Goal: Task Accomplishment & Management: Manage account settings

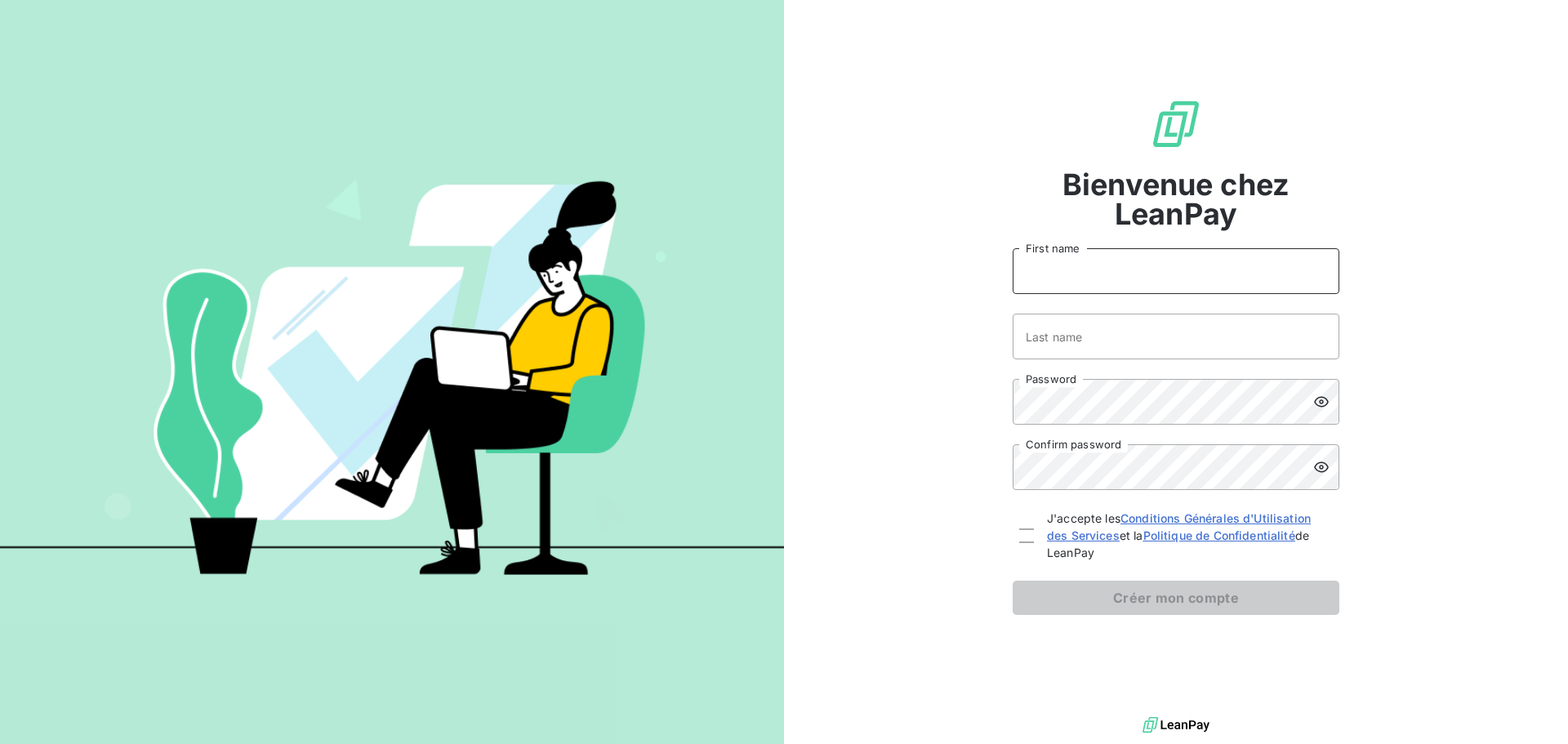
click at [1061, 287] on input "First name" at bounding box center [1176, 272] width 327 height 46
type input "[PERSON_NAME]"
click at [1075, 333] on input "Last name" at bounding box center [1176, 336] width 327 height 46
type input "Lamborg"
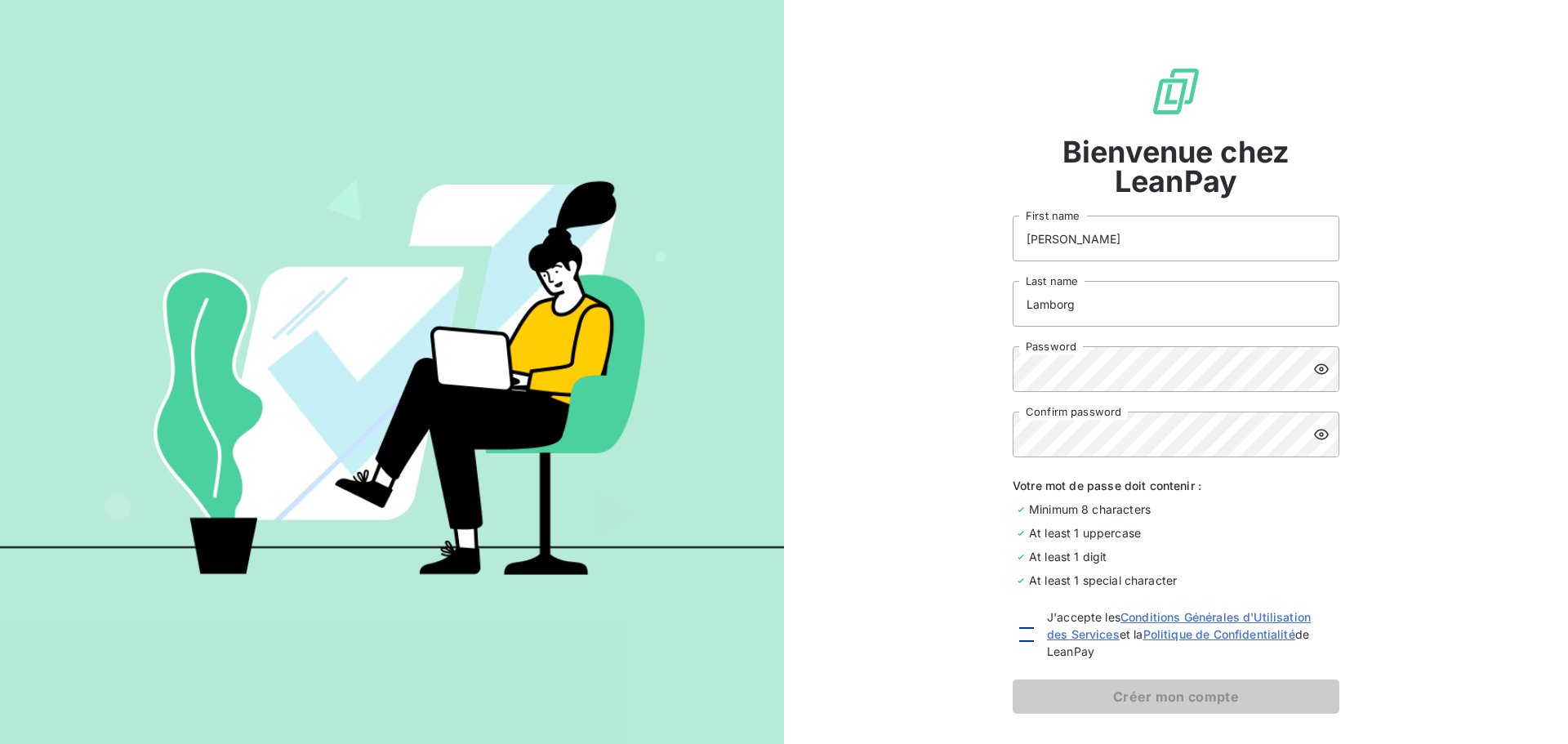
click at [1019, 632] on div at bounding box center [1026, 635] width 15 height 15
checkbox input "true"
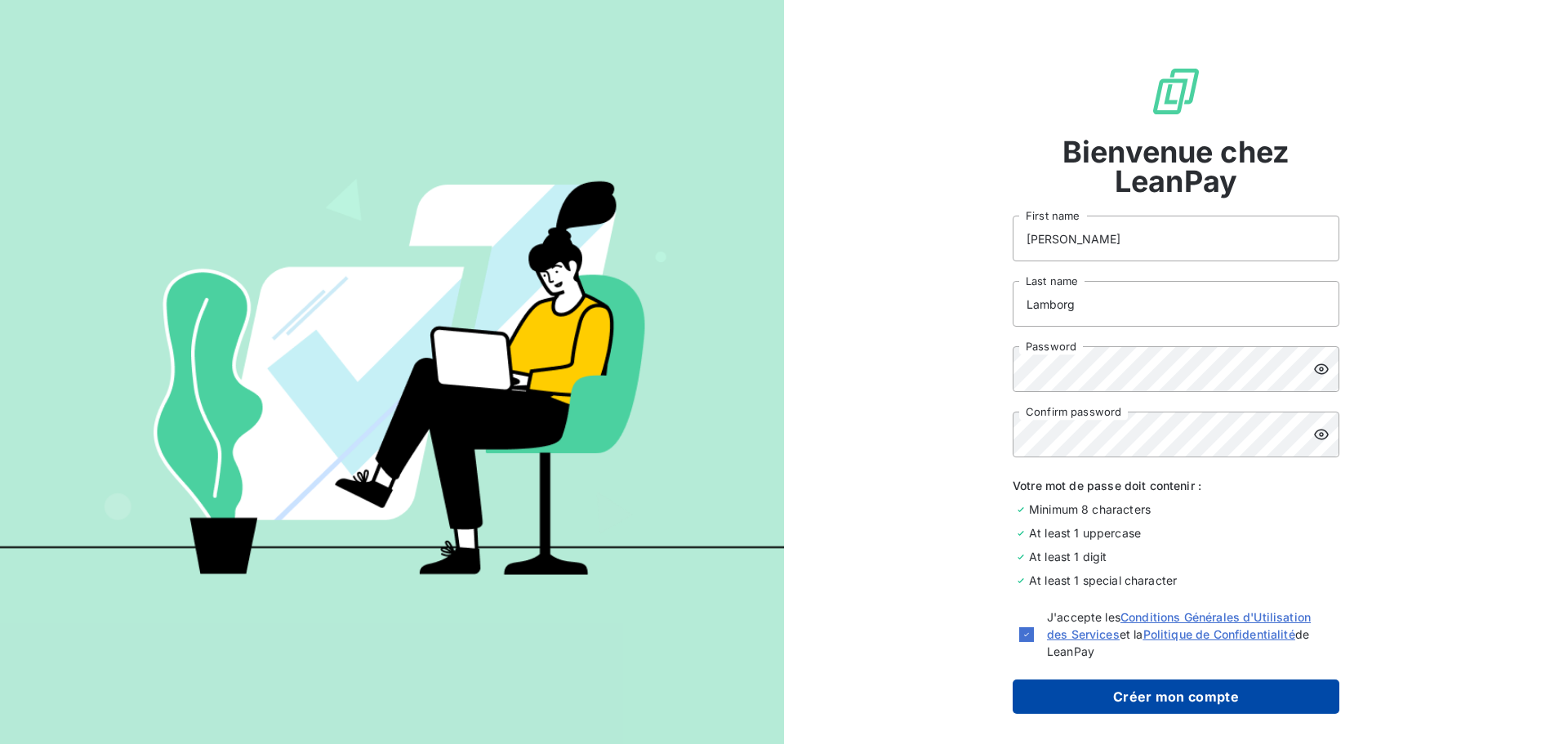
click at [1152, 689] on button "Créer mon compte" at bounding box center [1176, 696] width 327 height 35
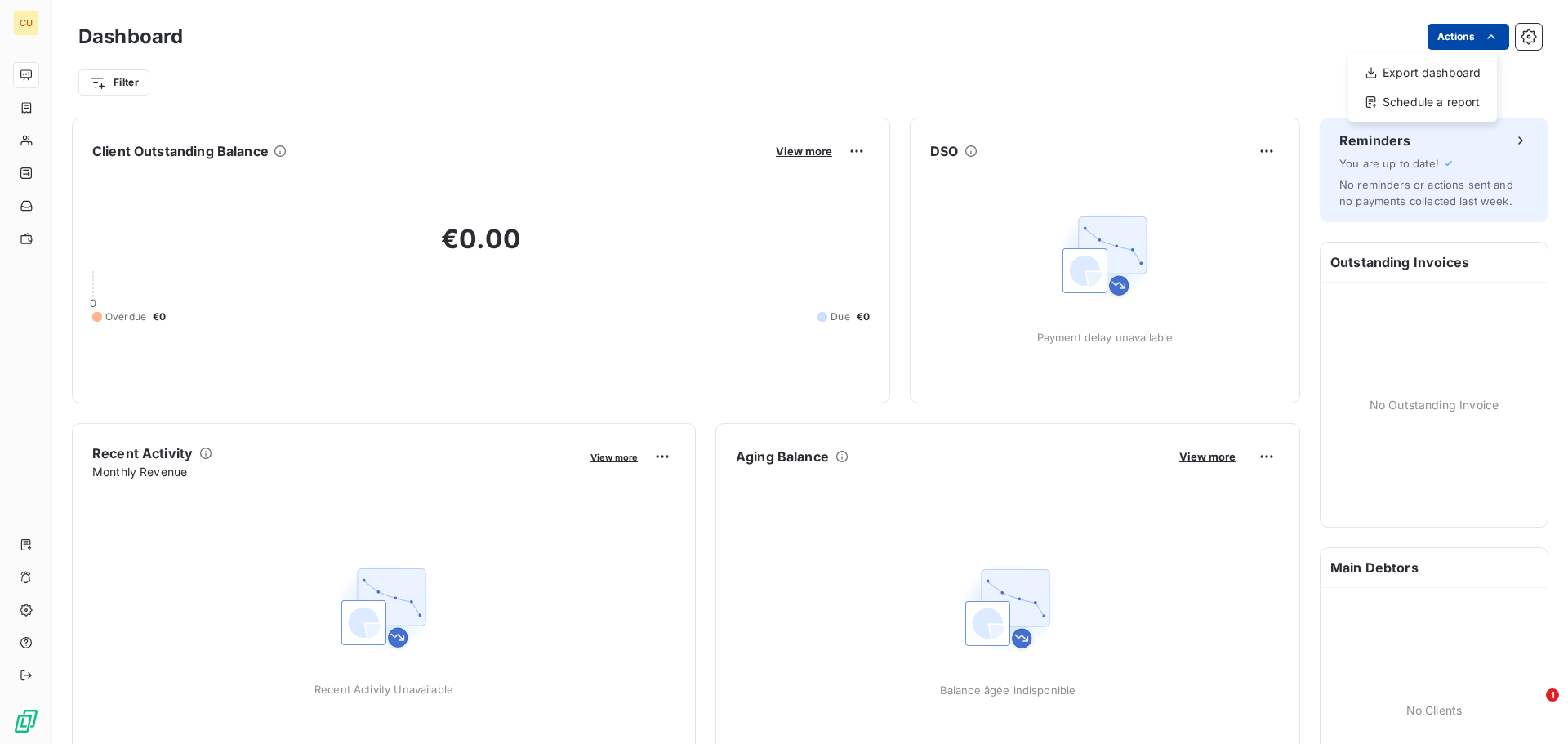
click at [1470, 26] on html "CU Dashboard Actions Export dashboard Schedule a report Filter Client Outstandi…" at bounding box center [784, 372] width 1568 height 744
click at [364, 72] on html "CU Dashboard Actions Export dashboard Schedule a report Filter Client Outstandi…" at bounding box center [784, 372] width 1568 height 744
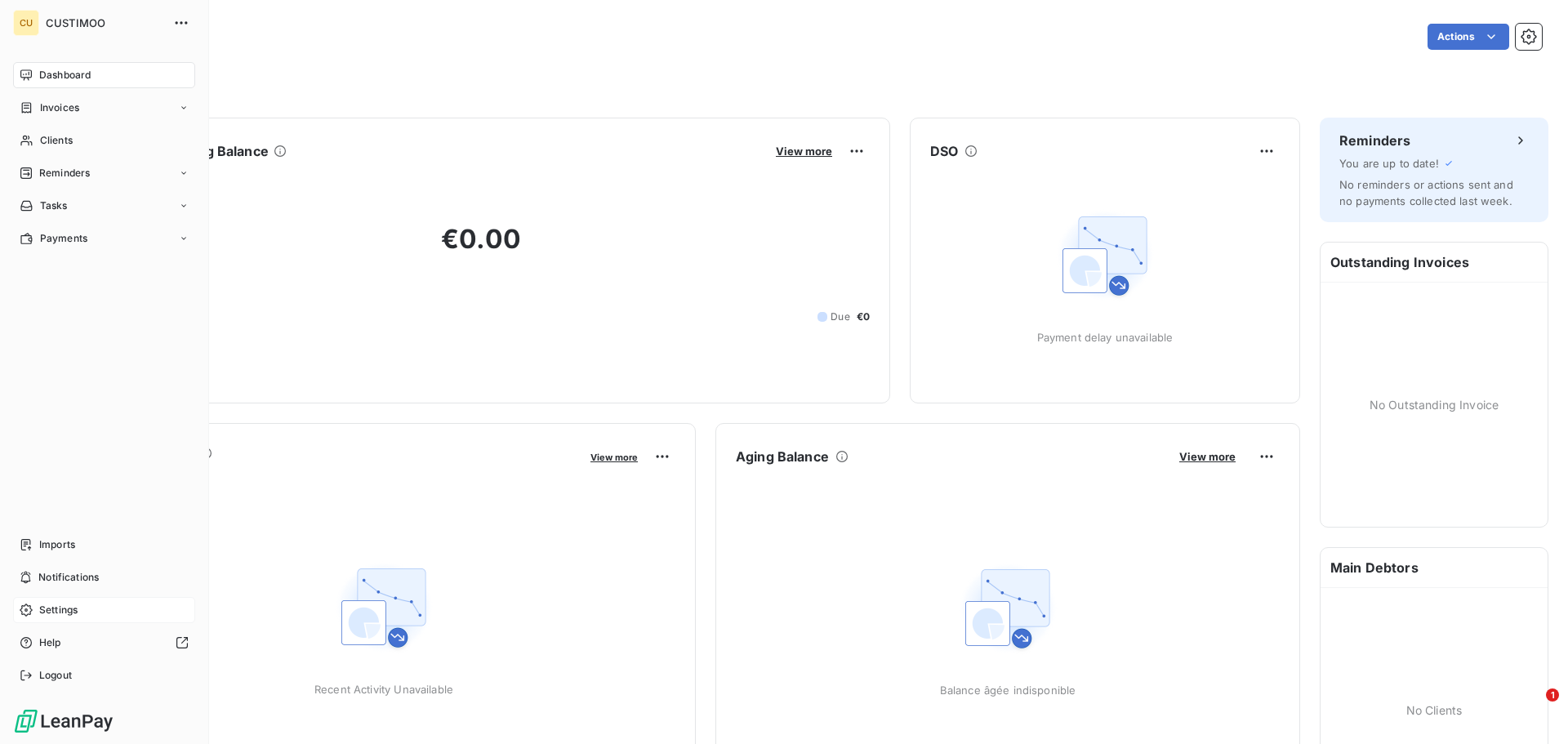
click at [67, 611] on span "Settings" at bounding box center [58, 610] width 38 height 15
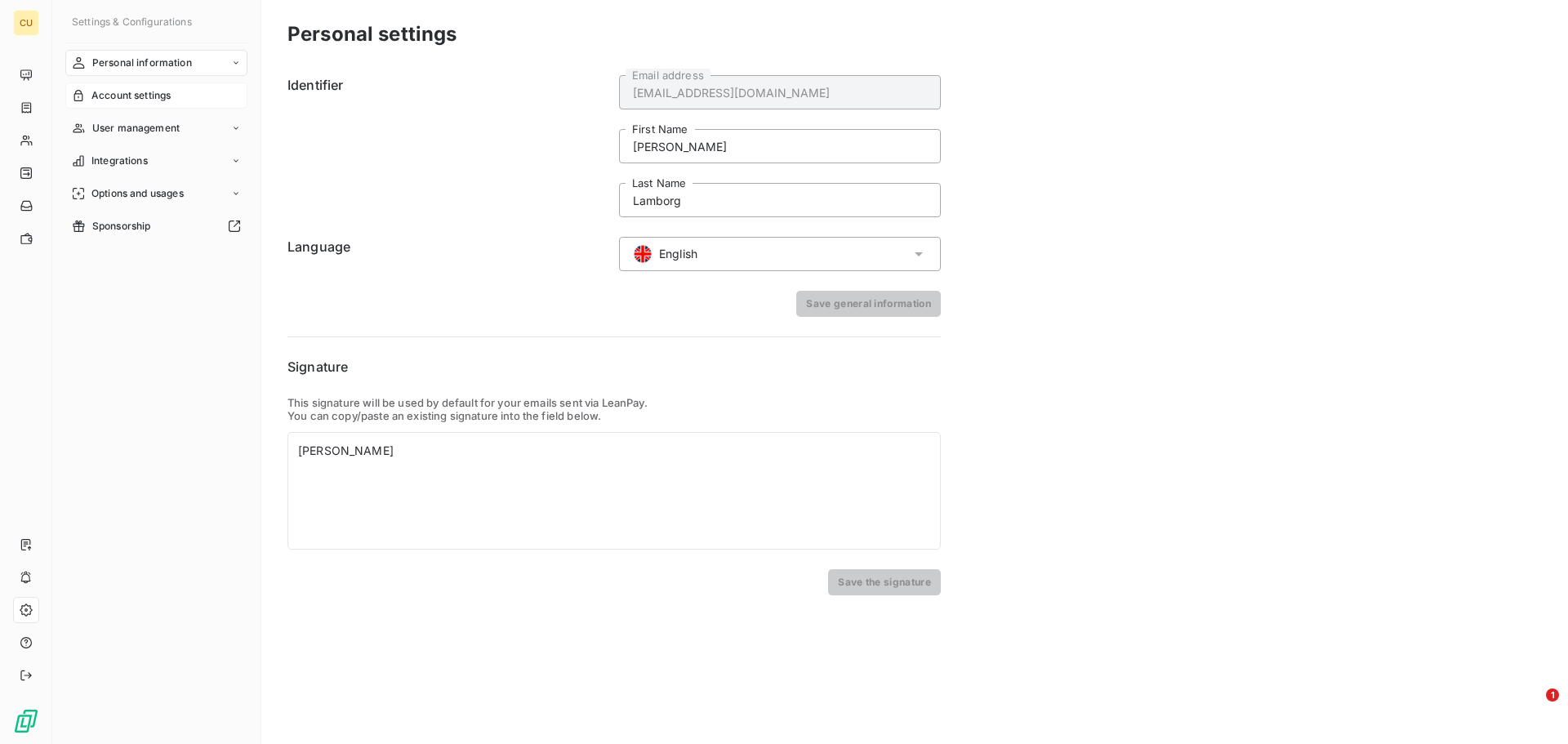
click at [154, 88] on span "Account settings" at bounding box center [131, 95] width 79 height 15
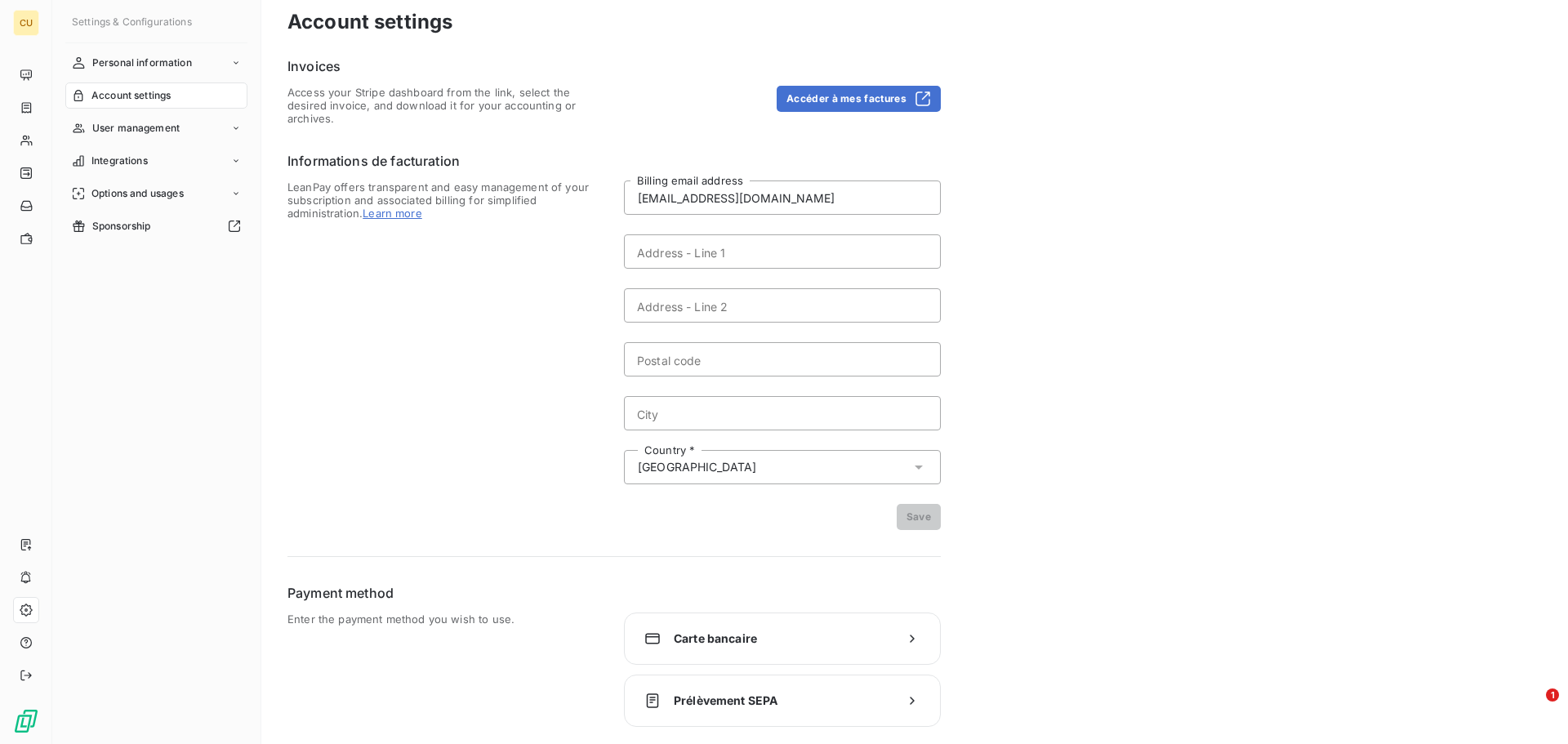
scroll to position [15, 0]
click at [153, 162] on div "Integrations" at bounding box center [156, 161] width 182 height 26
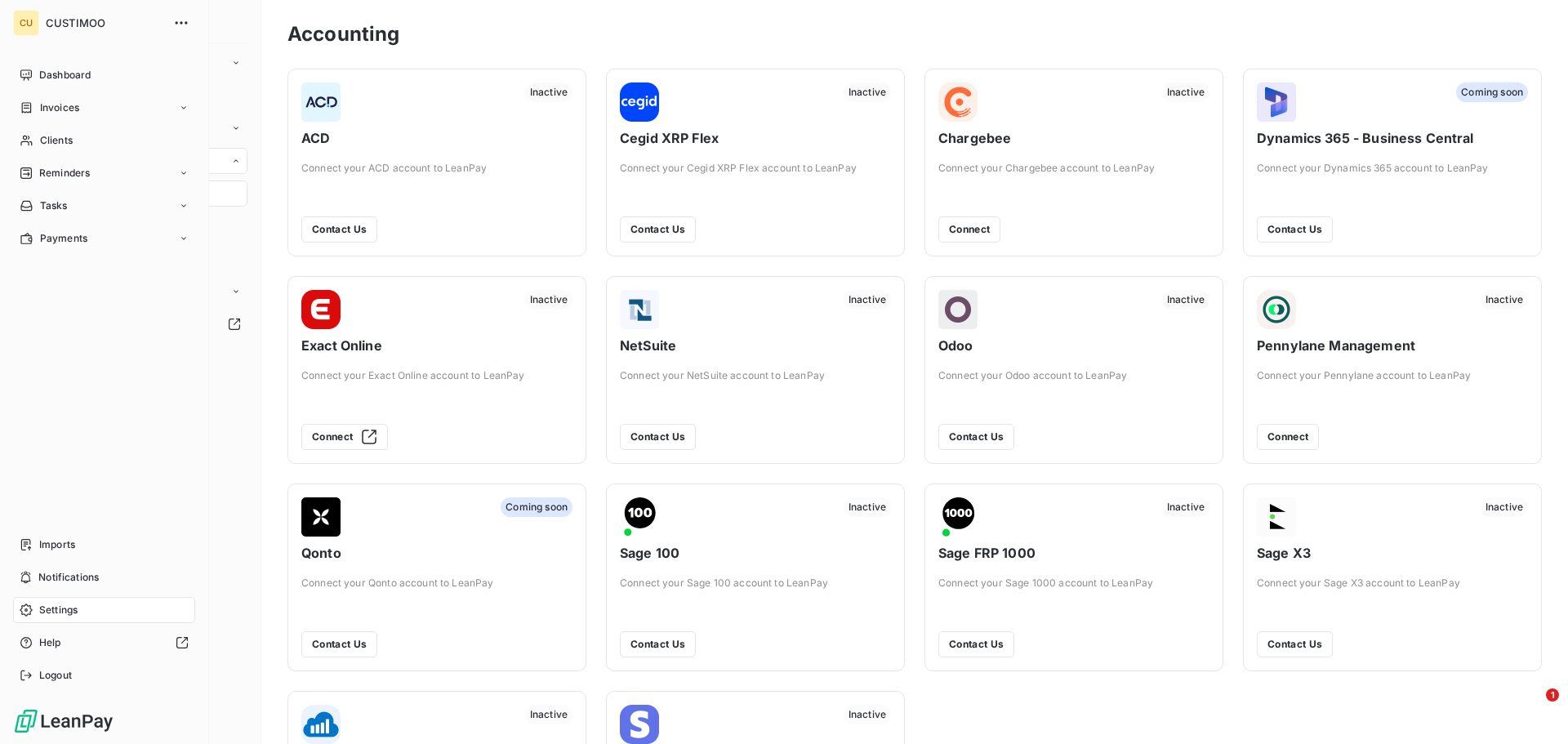
click at [96, 26] on span "CUSTIMOO" at bounding box center [105, 22] width 117 height 13
click at [181, 20] on icon "button" at bounding box center [181, 23] width 16 height 16
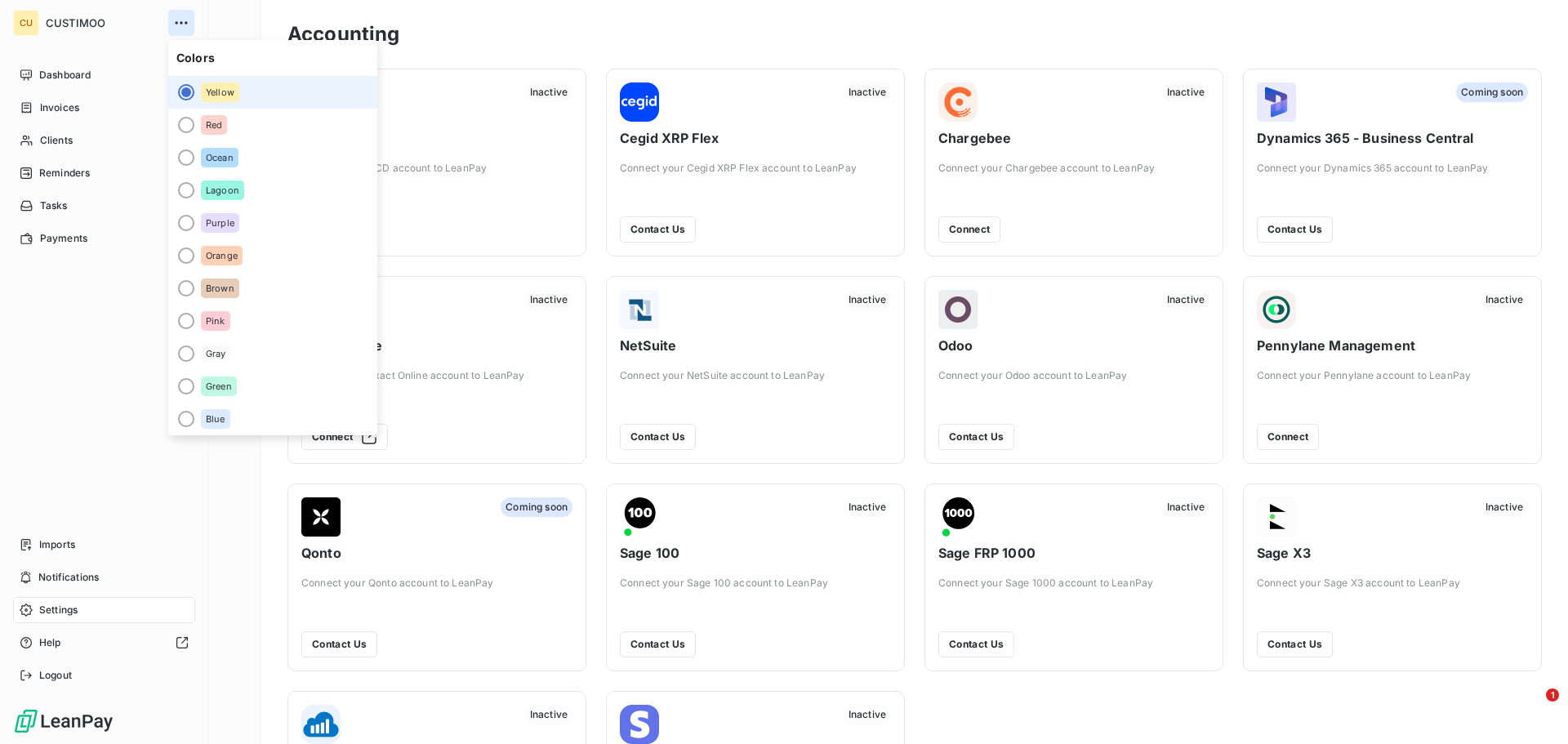
click at [181, 20] on icon "button" at bounding box center [181, 23] width 16 height 16
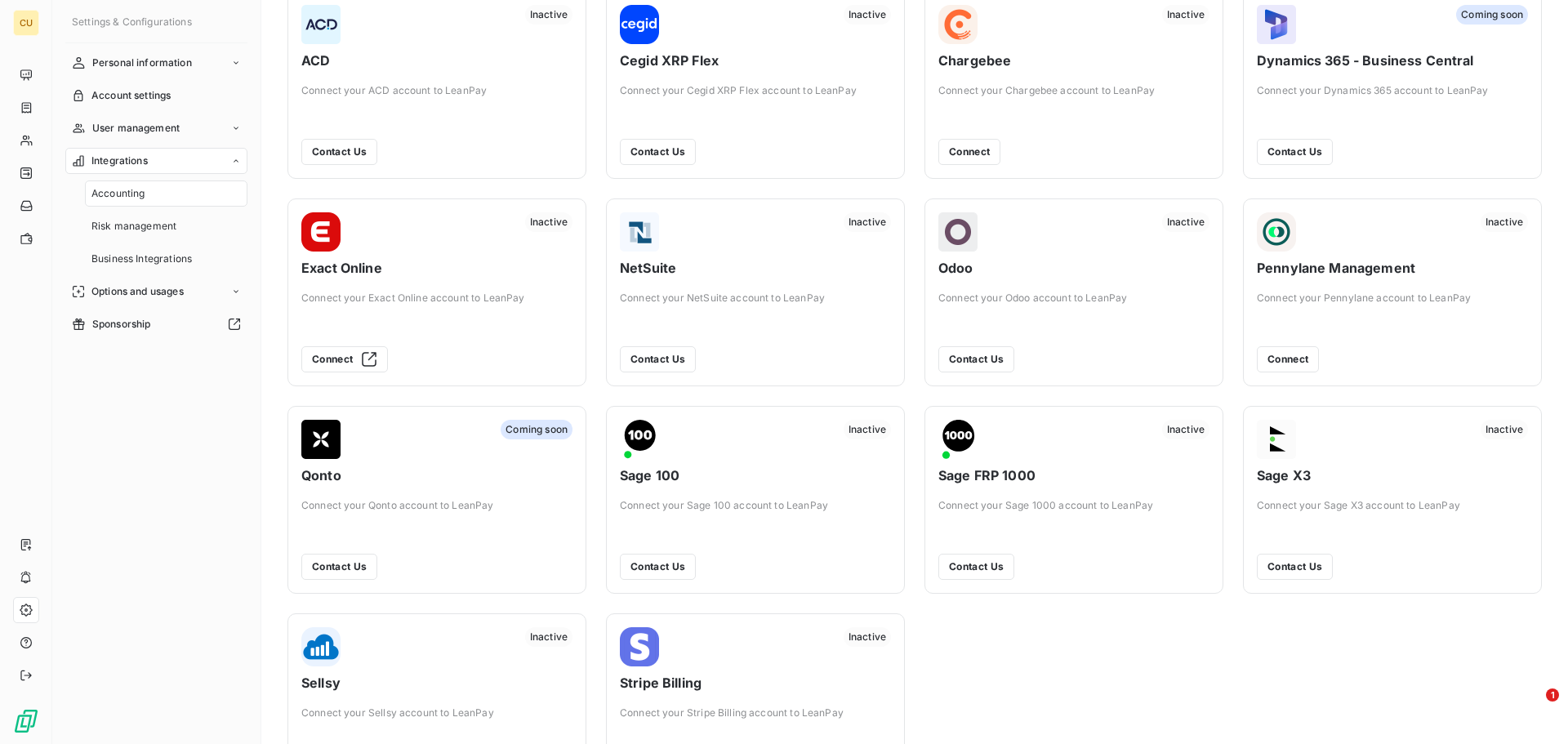
scroll to position [154, 0]
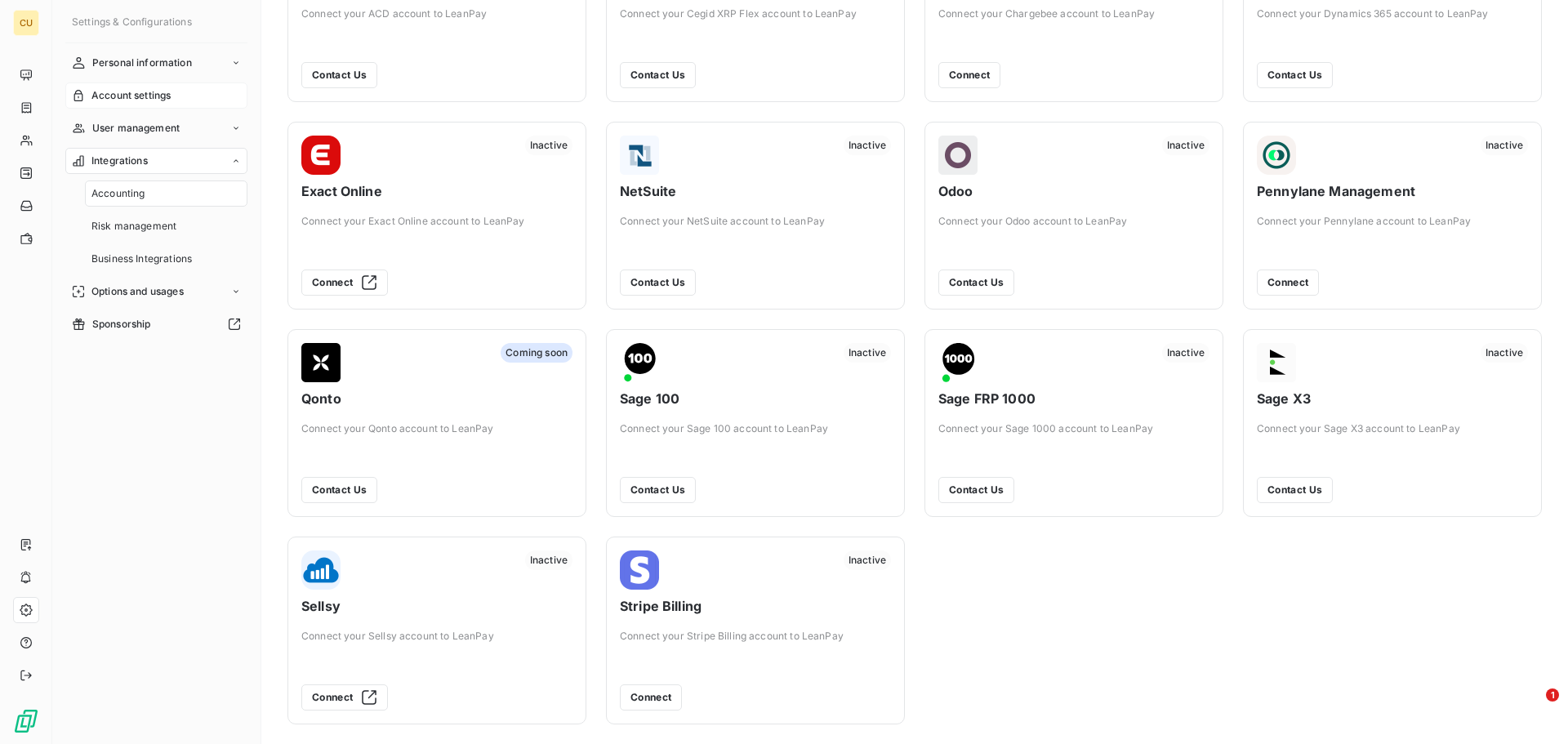
click at [148, 103] on span "Account settings" at bounding box center [131, 95] width 79 height 15
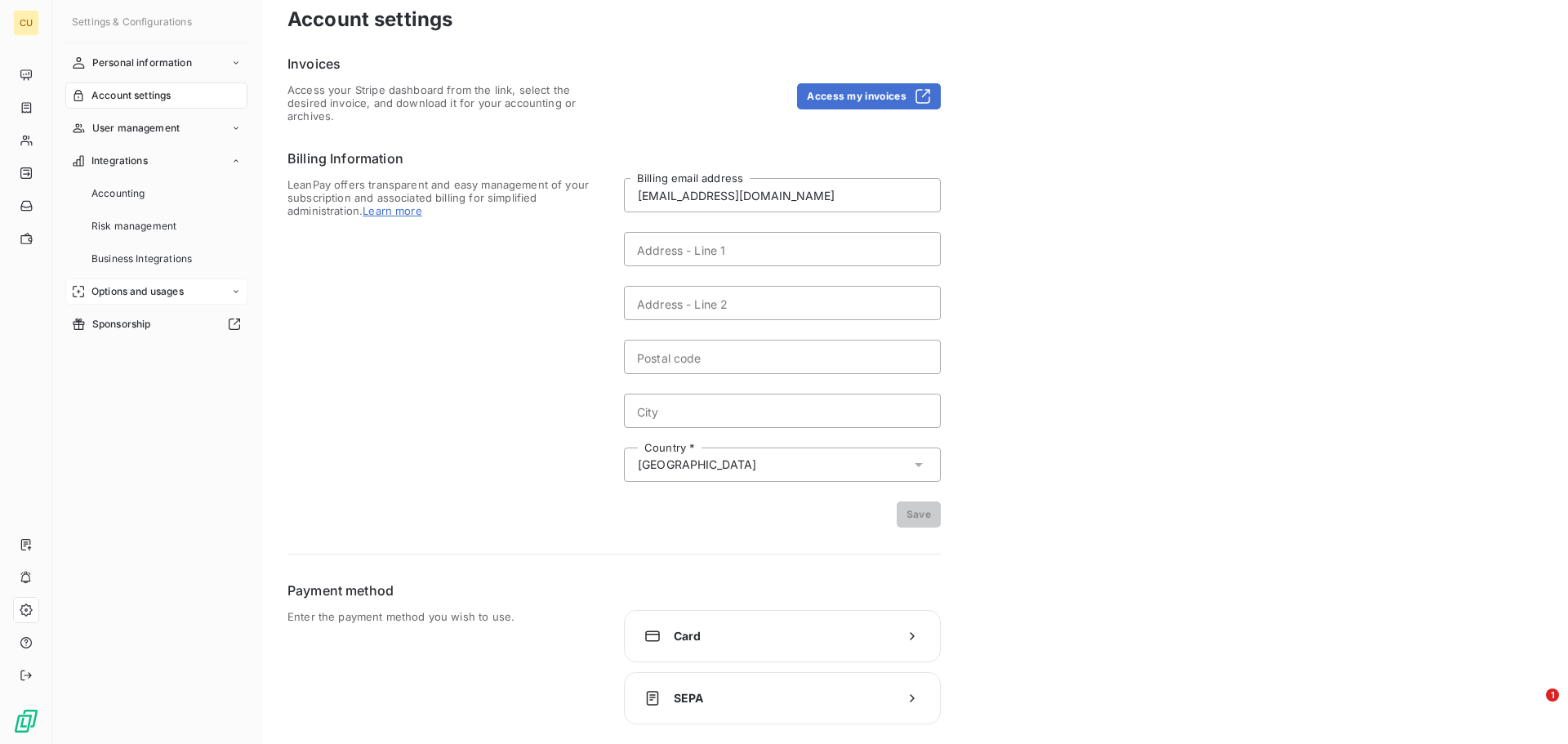
click at [163, 289] on span "Options and usages" at bounding box center [138, 291] width 92 height 15
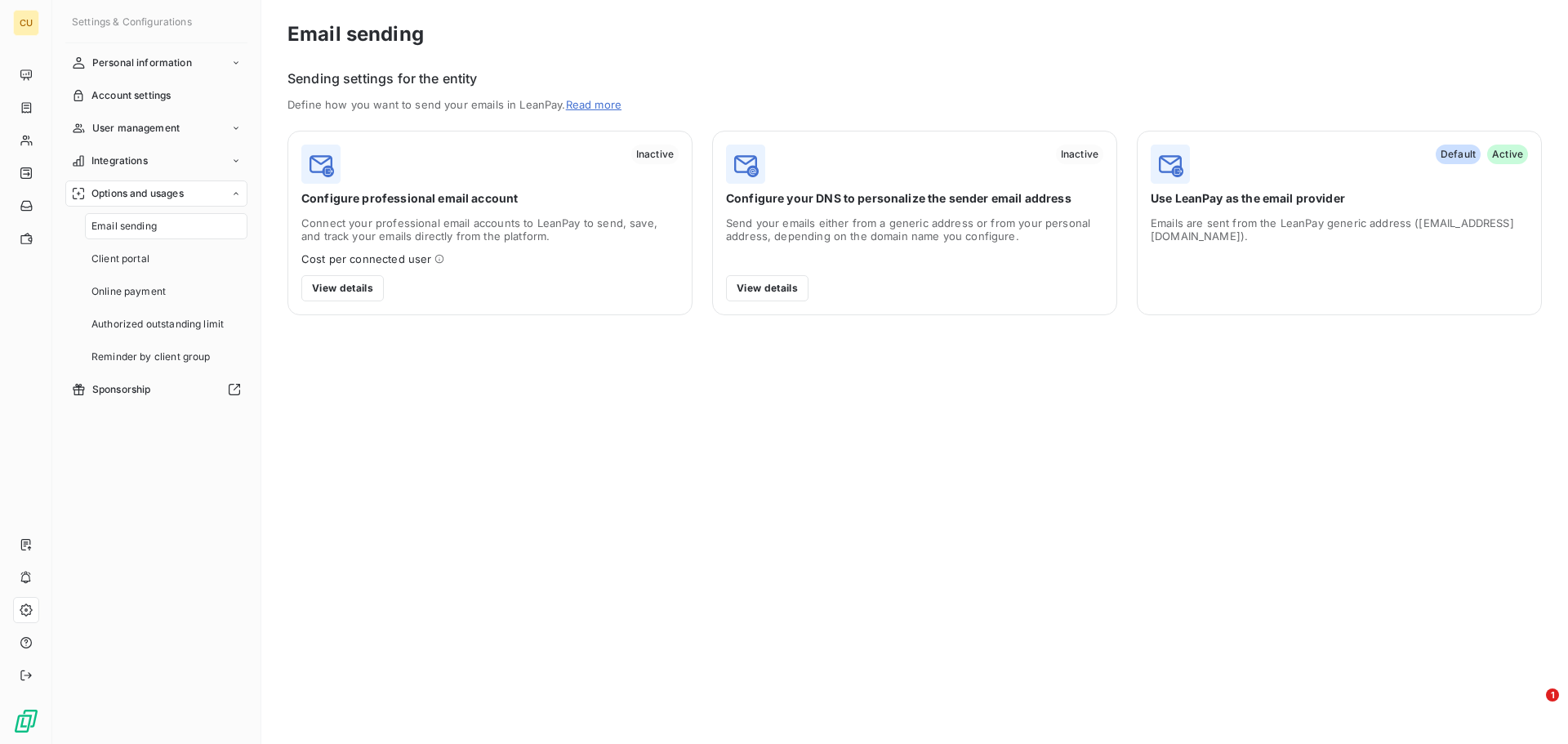
click at [170, 49] on div "Settings & Configurations Personal information Account settings User management…" at bounding box center [157, 372] width 210 height 744
click at [171, 64] on span "Personal information" at bounding box center [142, 63] width 99 height 15
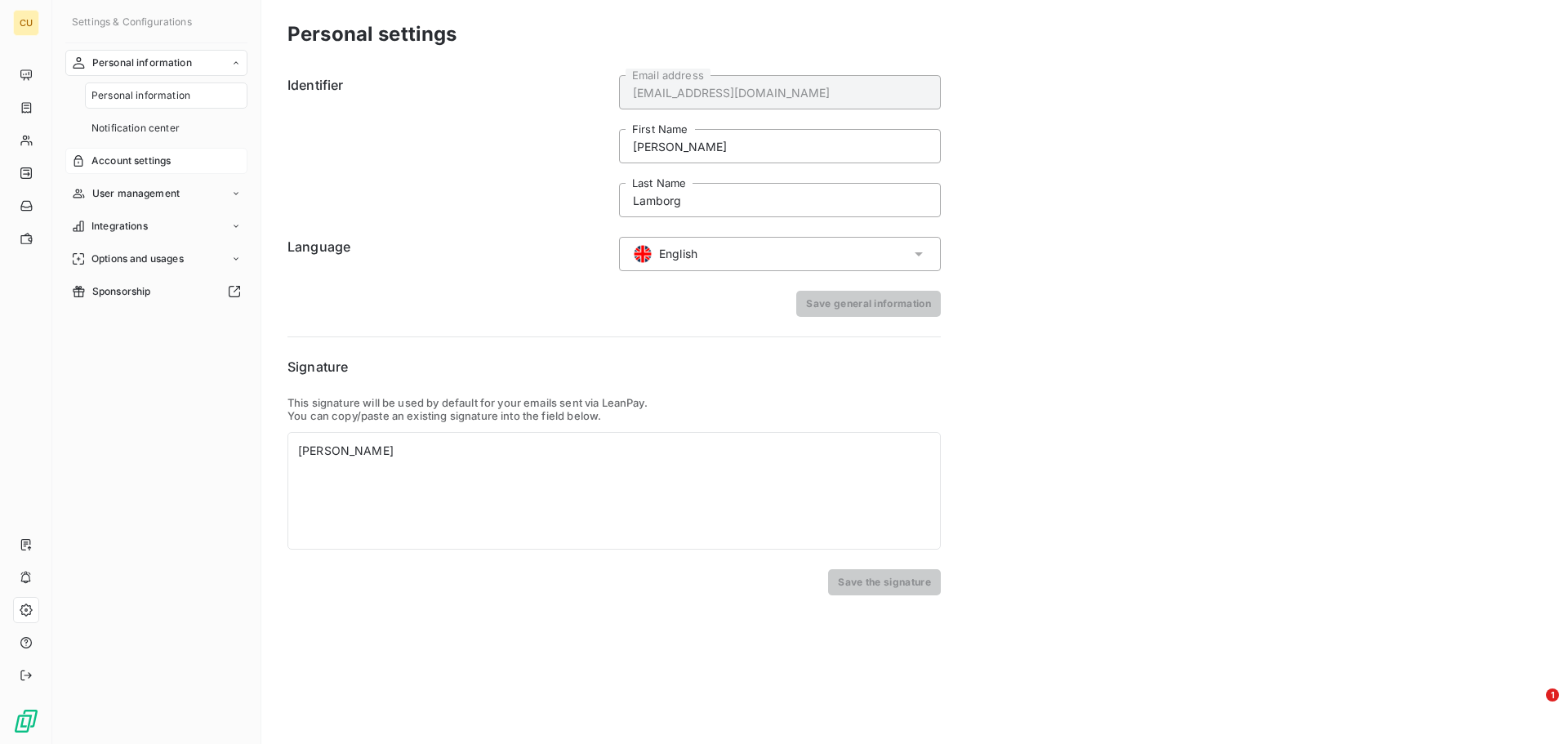
click at [147, 161] on span "Account settings" at bounding box center [131, 161] width 79 height 15
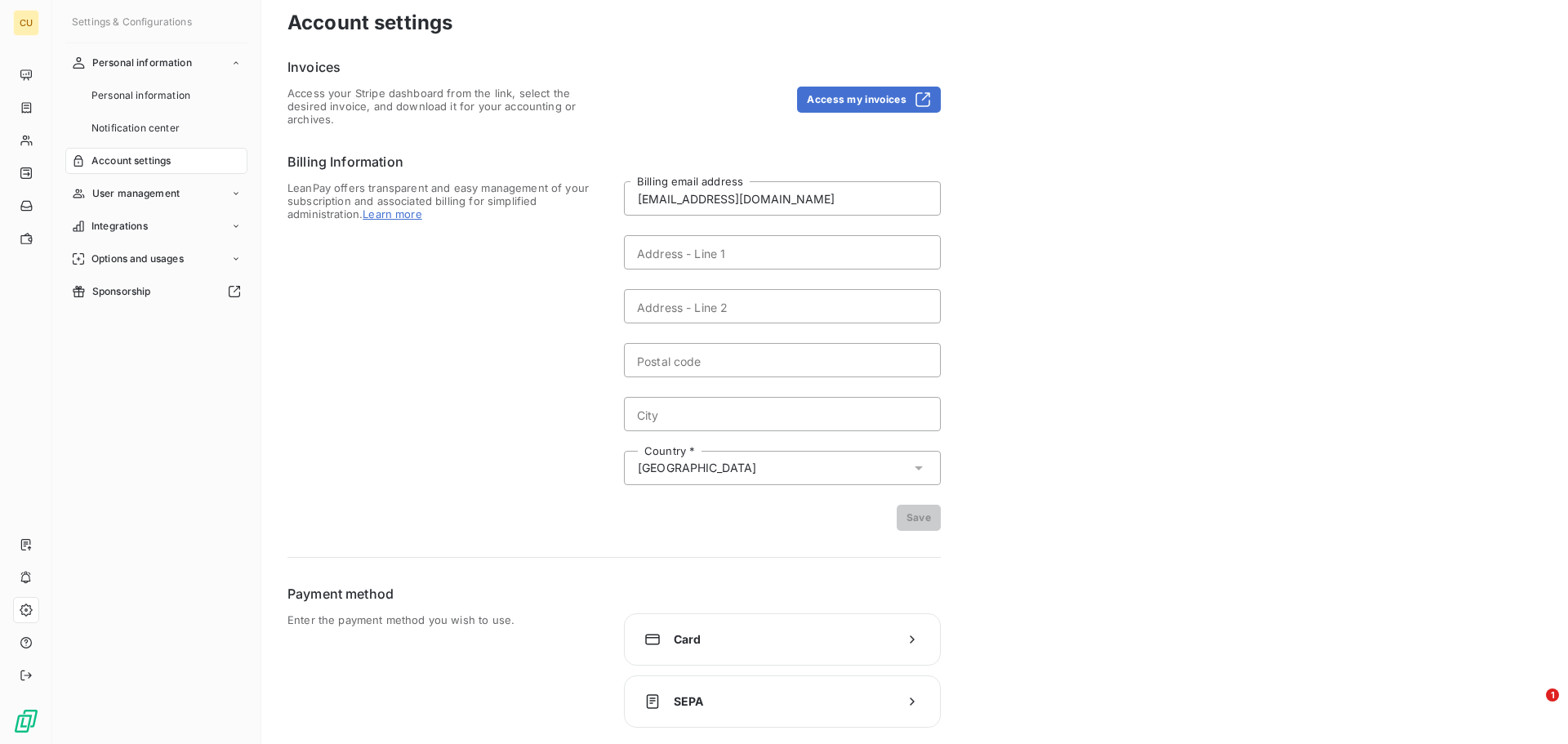
scroll to position [15, 0]
click at [171, 191] on span "User management" at bounding box center [136, 194] width 87 height 15
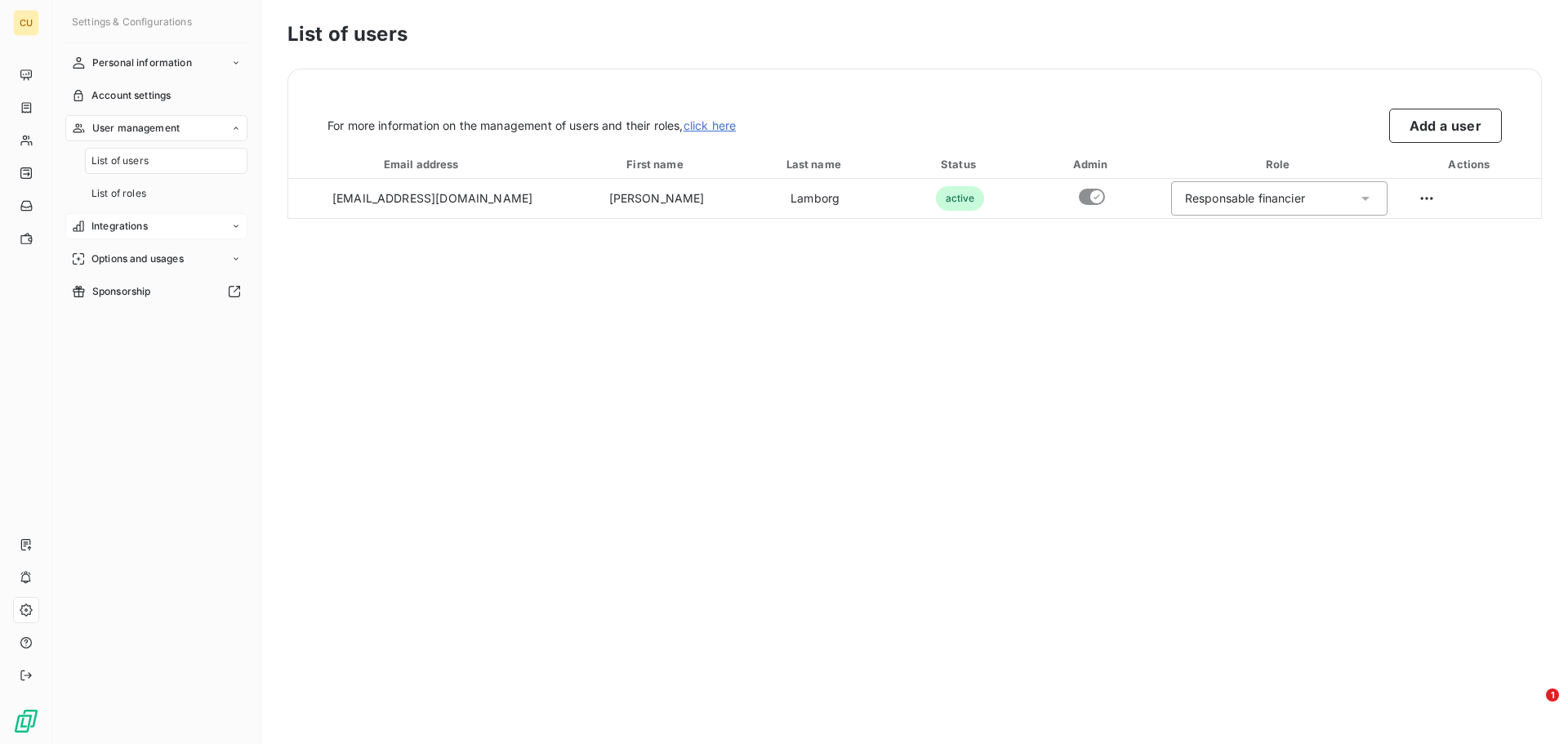
click at [136, 218] on div "Integrations" at bounding box center [156, 226] width 182 height 26
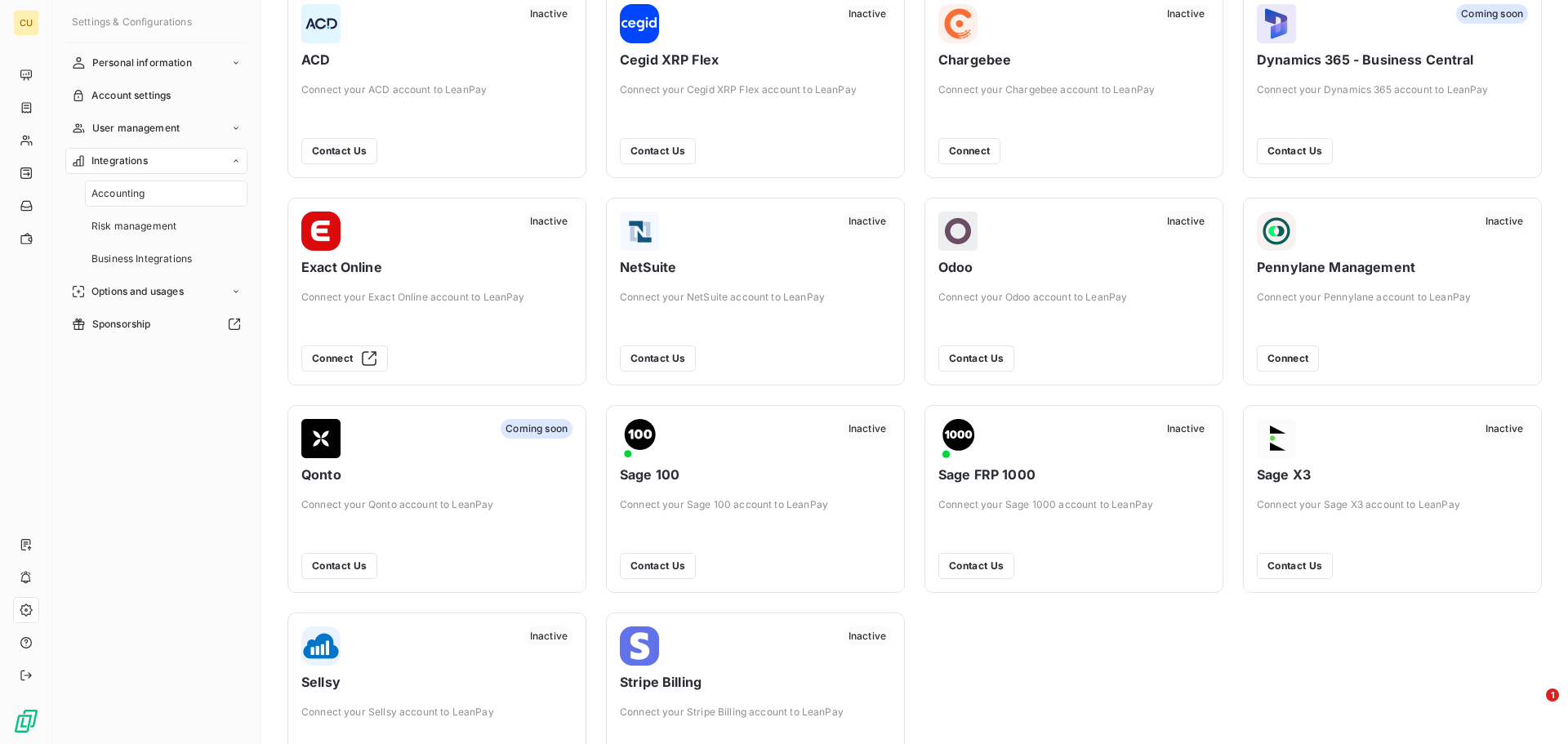
scroll to position [154, 0]
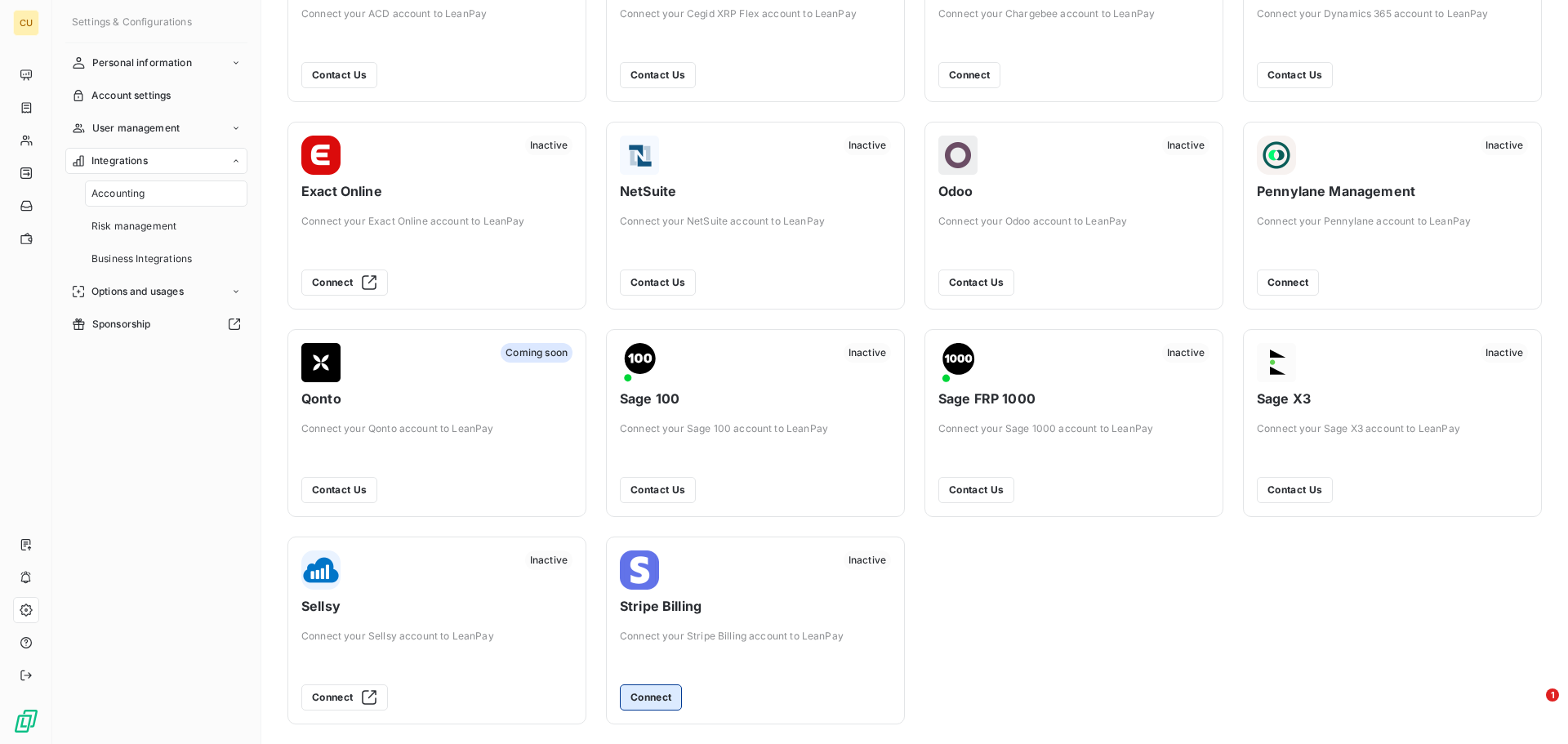
click at [654, 695] on button "Connect" at bounding box center [651, 697] width 62 height 26
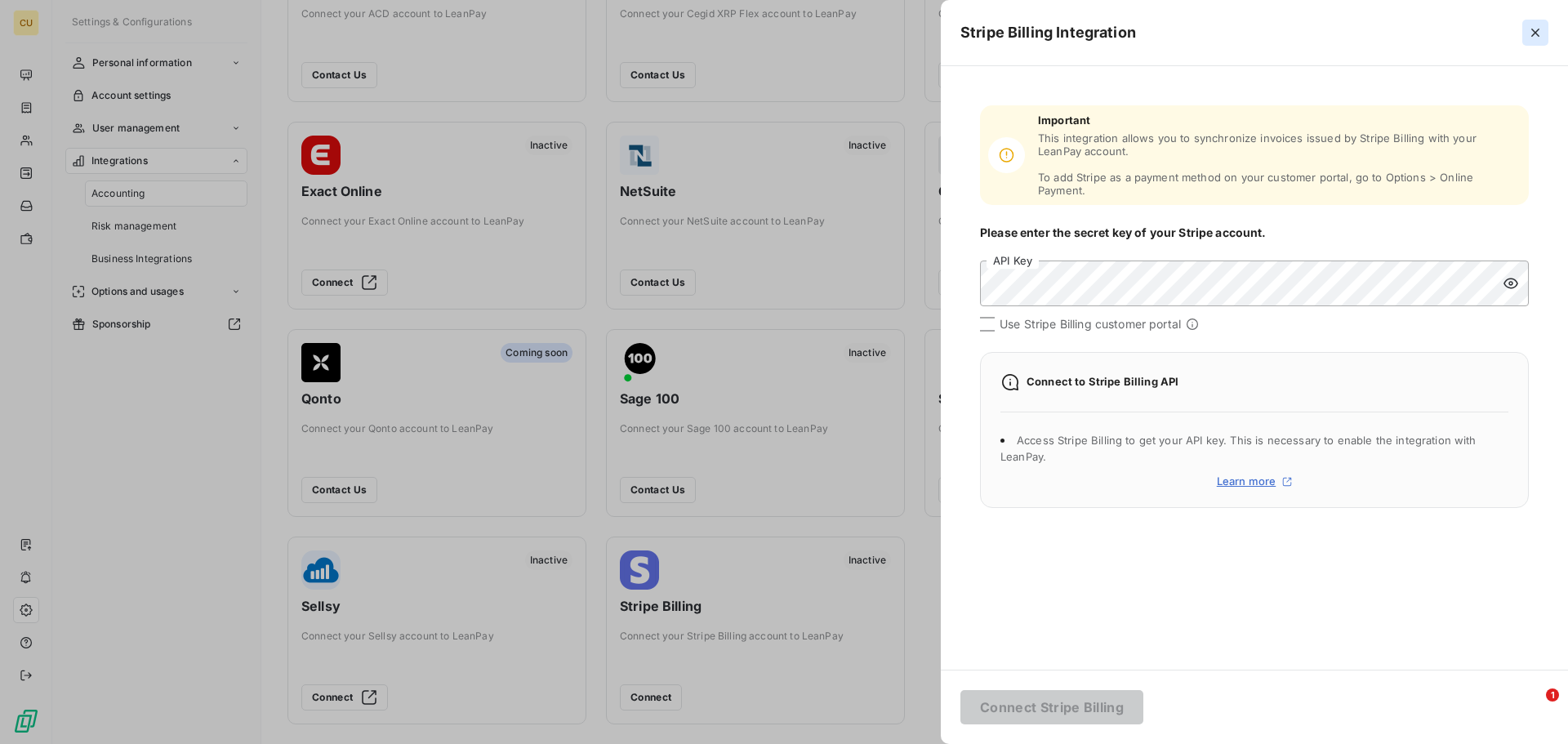
click at [1536, 32] on icon "button" at bounding box center [1535, 32] width 8 height 8
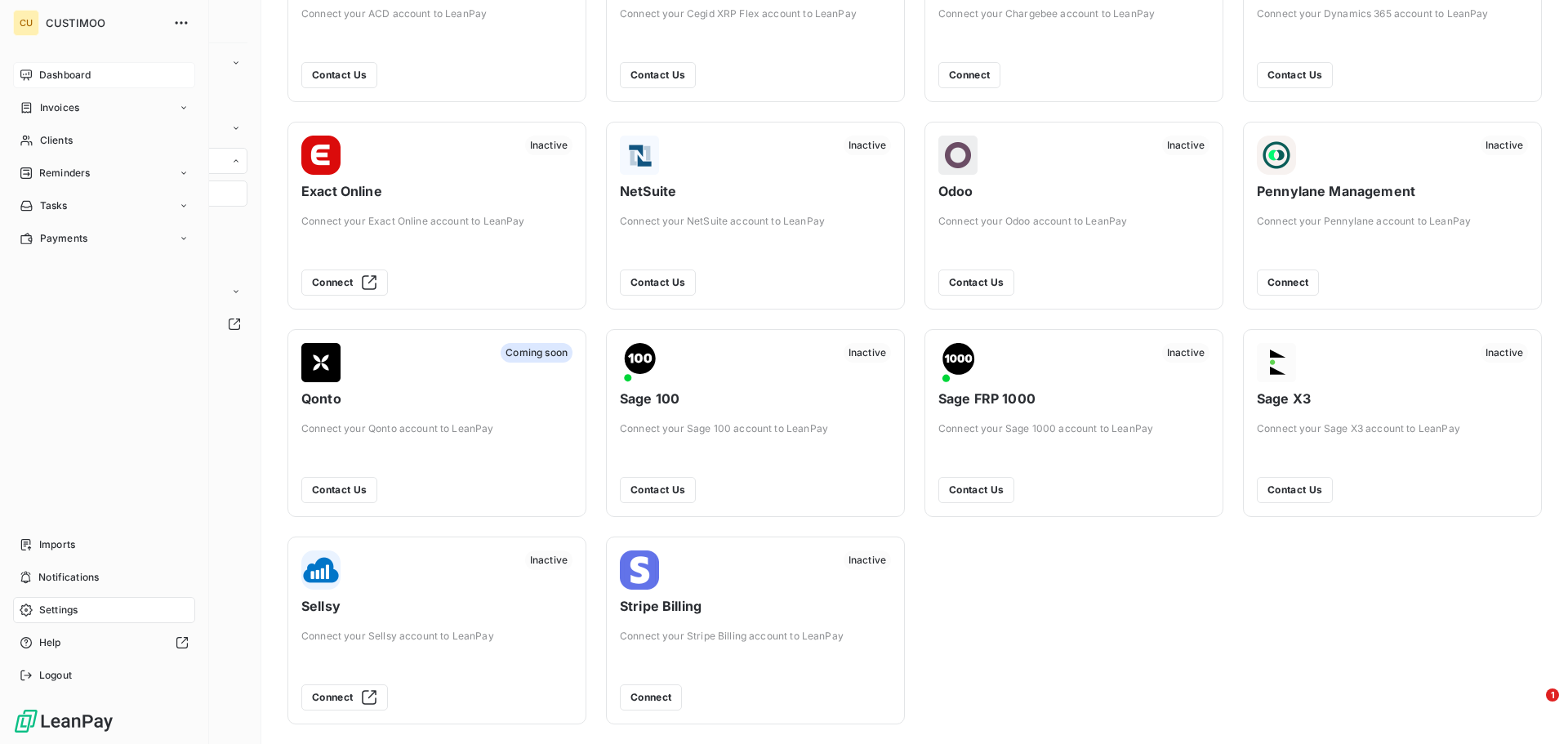
click at [69, 75] on span "Dashboard" at bounding box center [65, 75] width 51 height 15
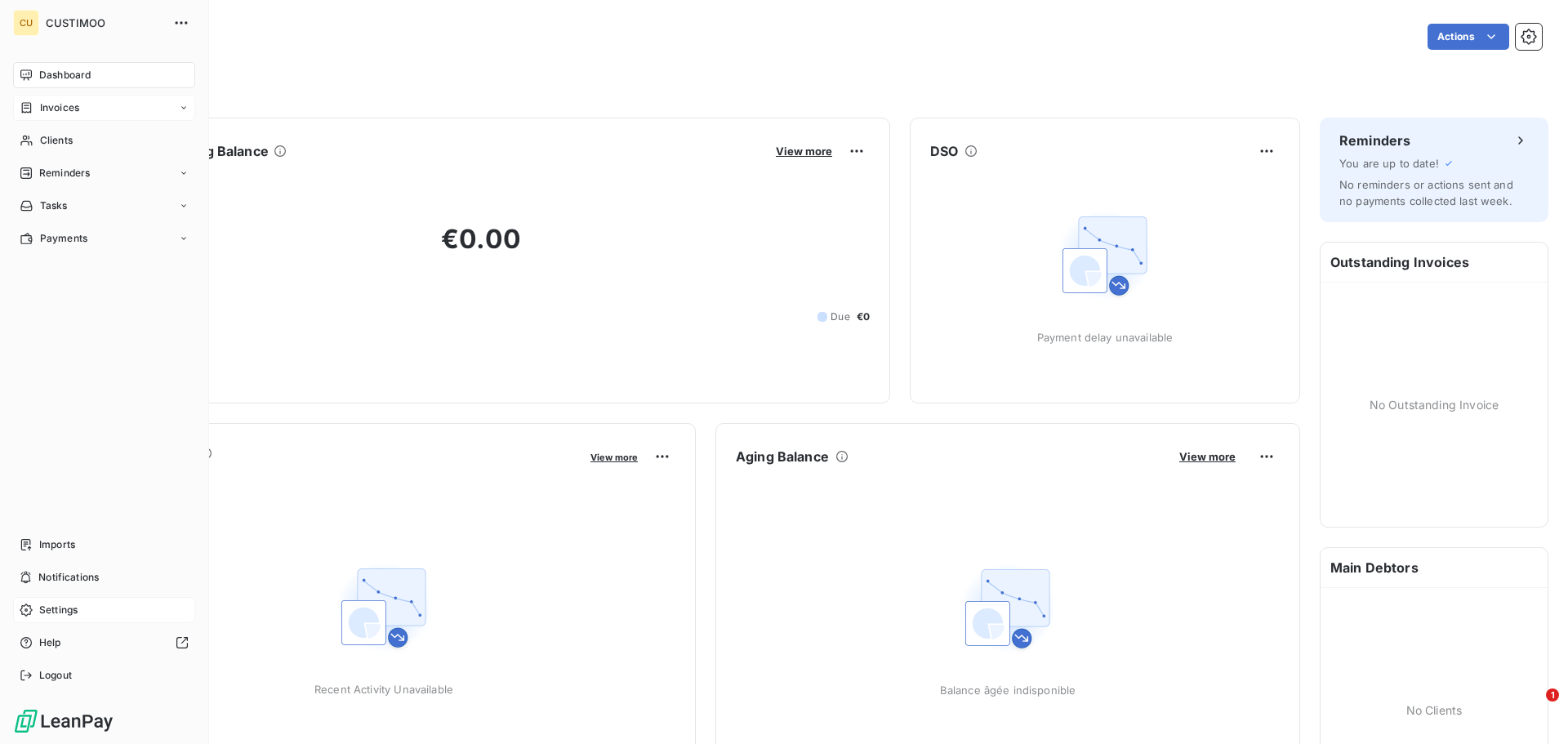
click at [75, 110] on span "Invoices" at bounding box center [59, 107] width 39 height 15
click at [65, 146] on span "Invoices" at bounding box center [59, 140] width 39 height 15
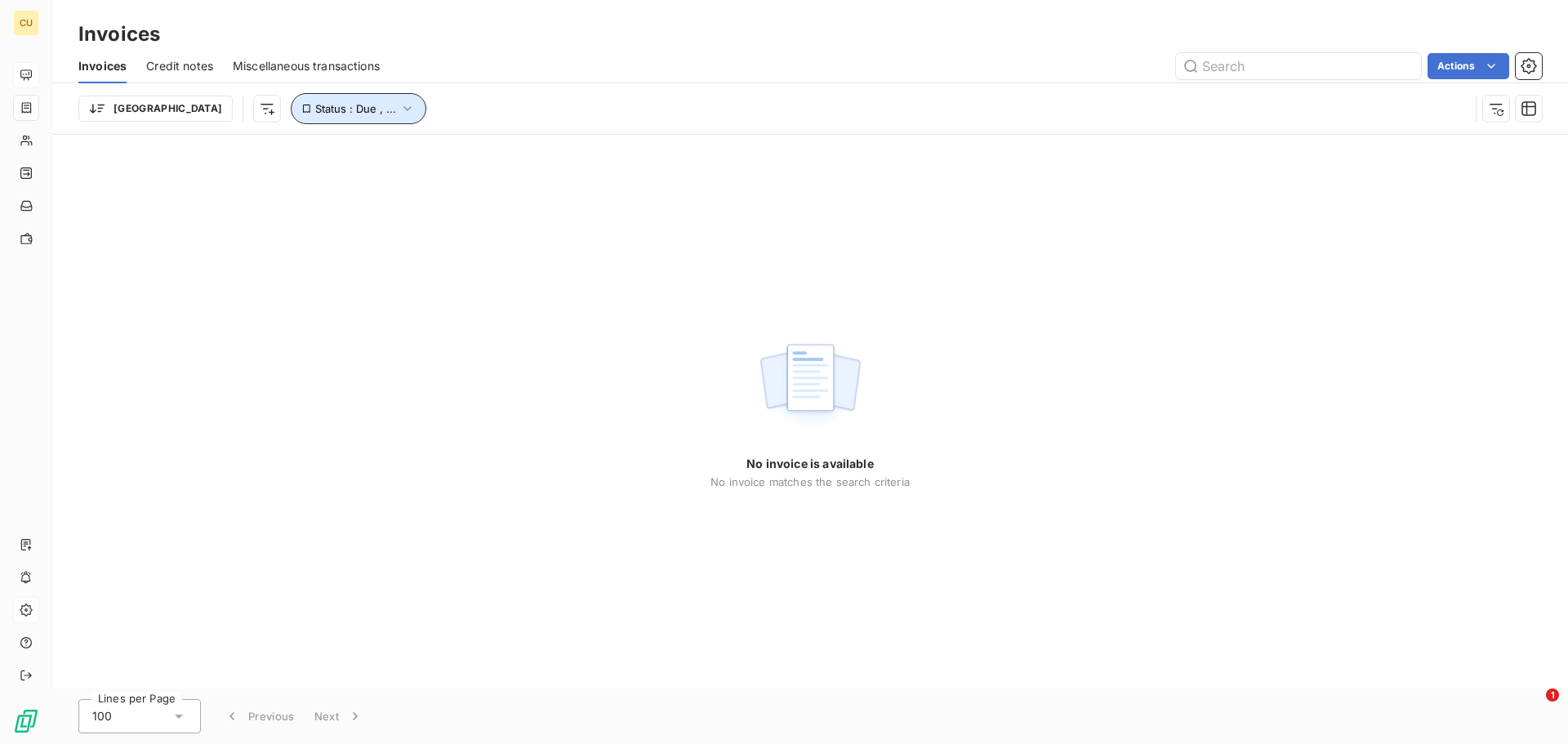
click at [400, 100] on icon "button" at bounding box center [408, 108] width 16 height 16
click at [1532, 107] on icon "button" at bounding box center [1529, 108] width 15 height 15
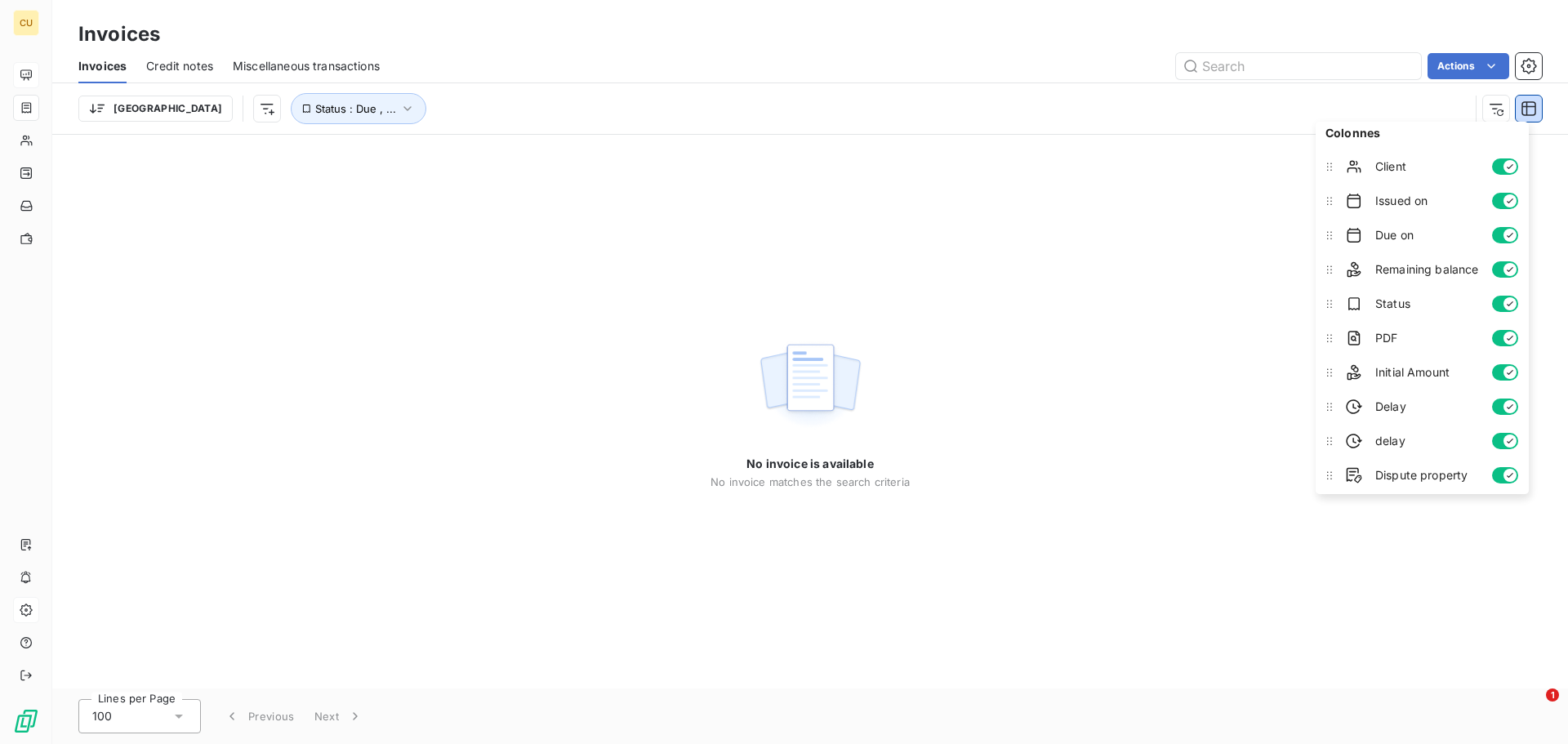
scroll to position [10, 0]
click at [1080, 275] on div "No invoice is available No invoice matches the search criteria" at bounding box center [810, 412] width 1516 height 554
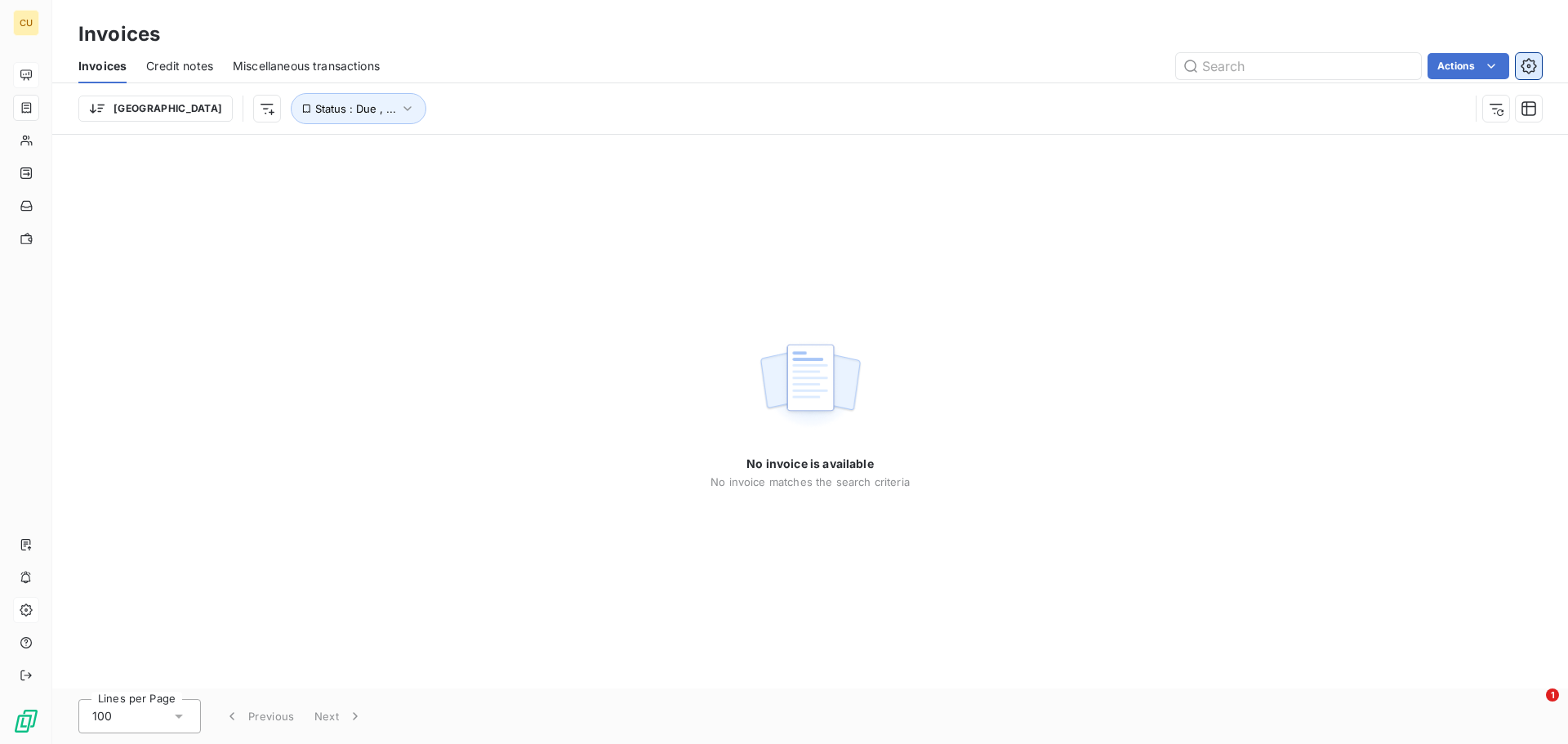
click at [1536, 62] on icon "button" at bounding box center [1529, 66] width 16 height 16
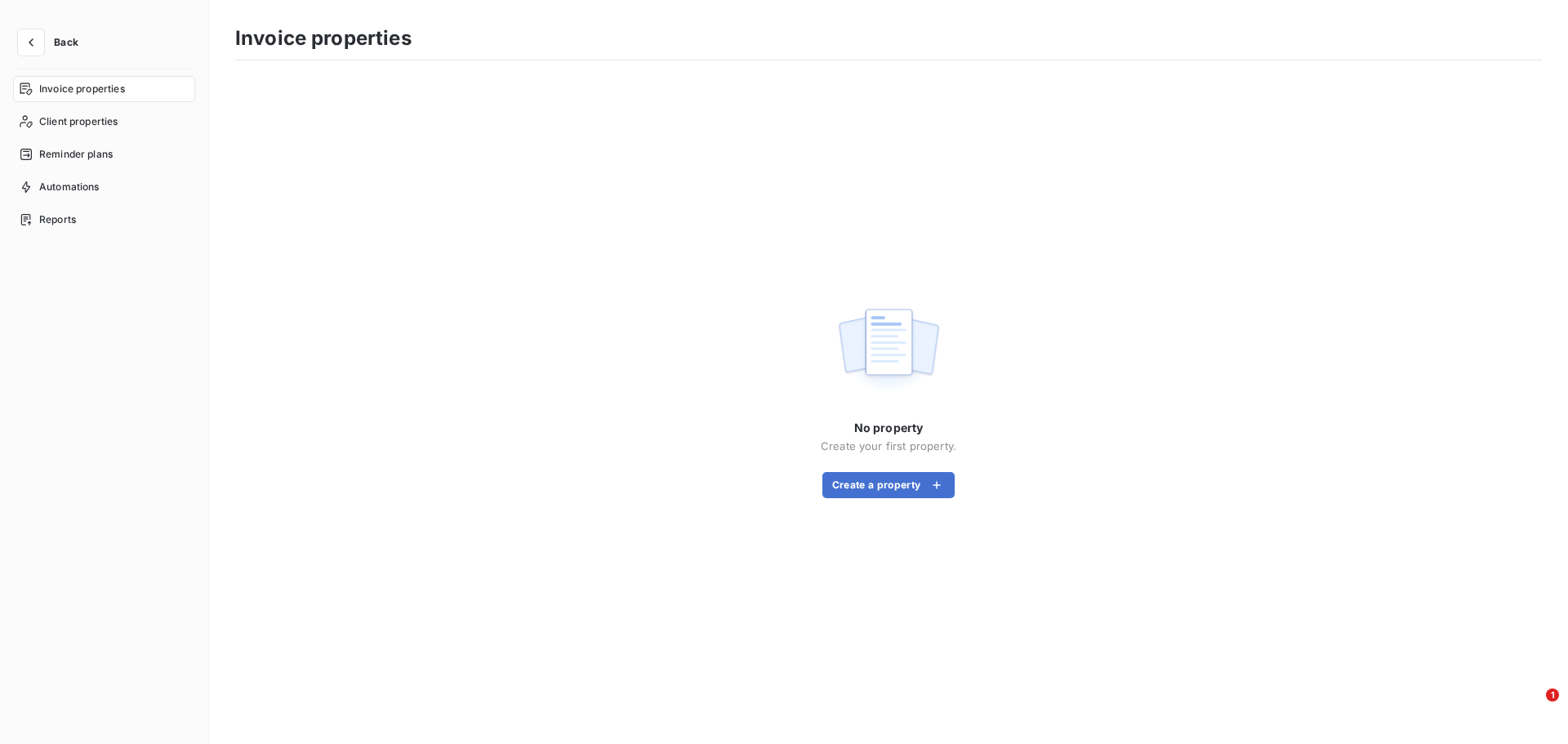
click at [87, 83] on span "Invoice properties" at bounding box center [82, 89] width 86 height 15
click at [37, 44] on icon "button" at bounding box center [31, 43] width 16 height 16
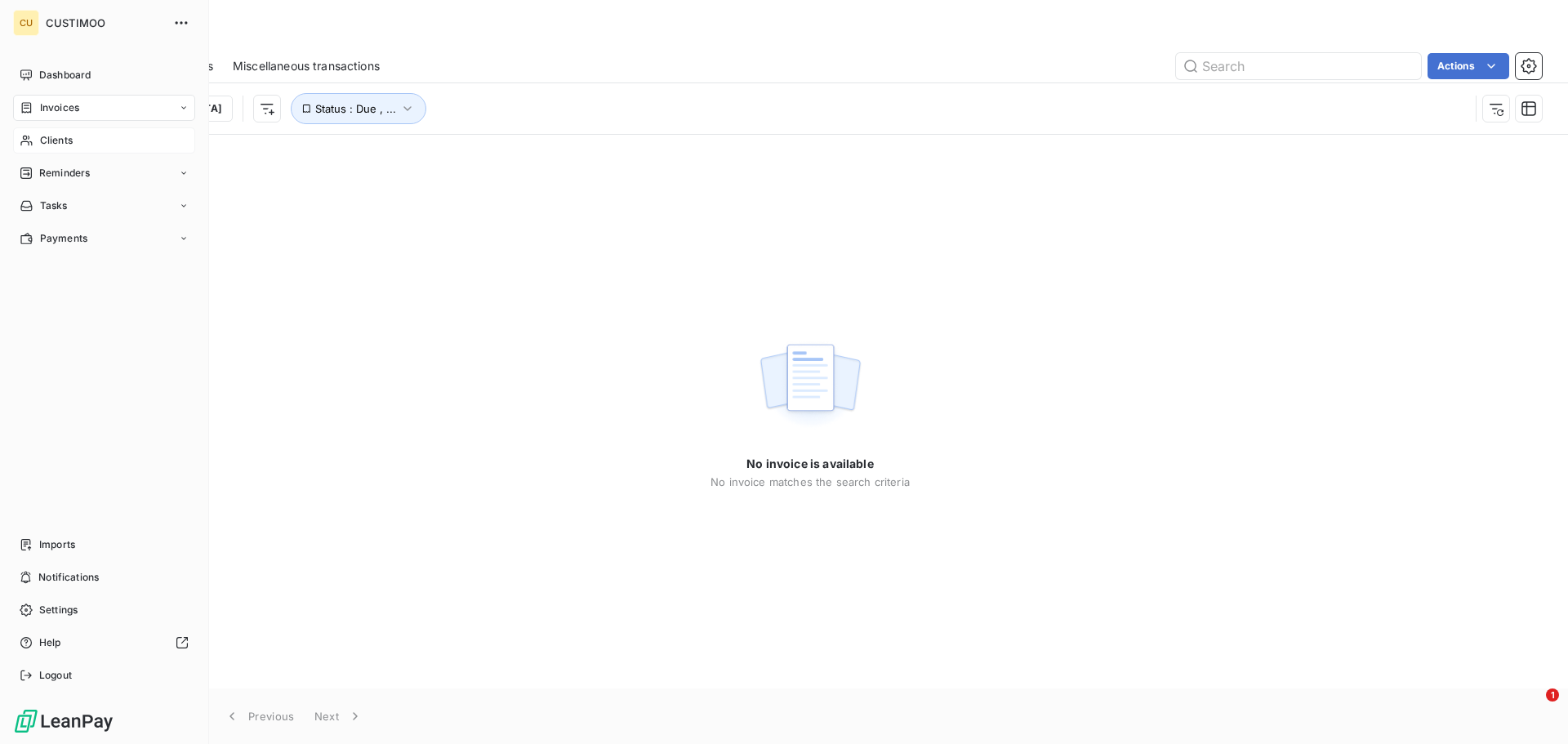
click at [55, 136] on span "Clients" at bounding box center [56, 140] width 33 height 15
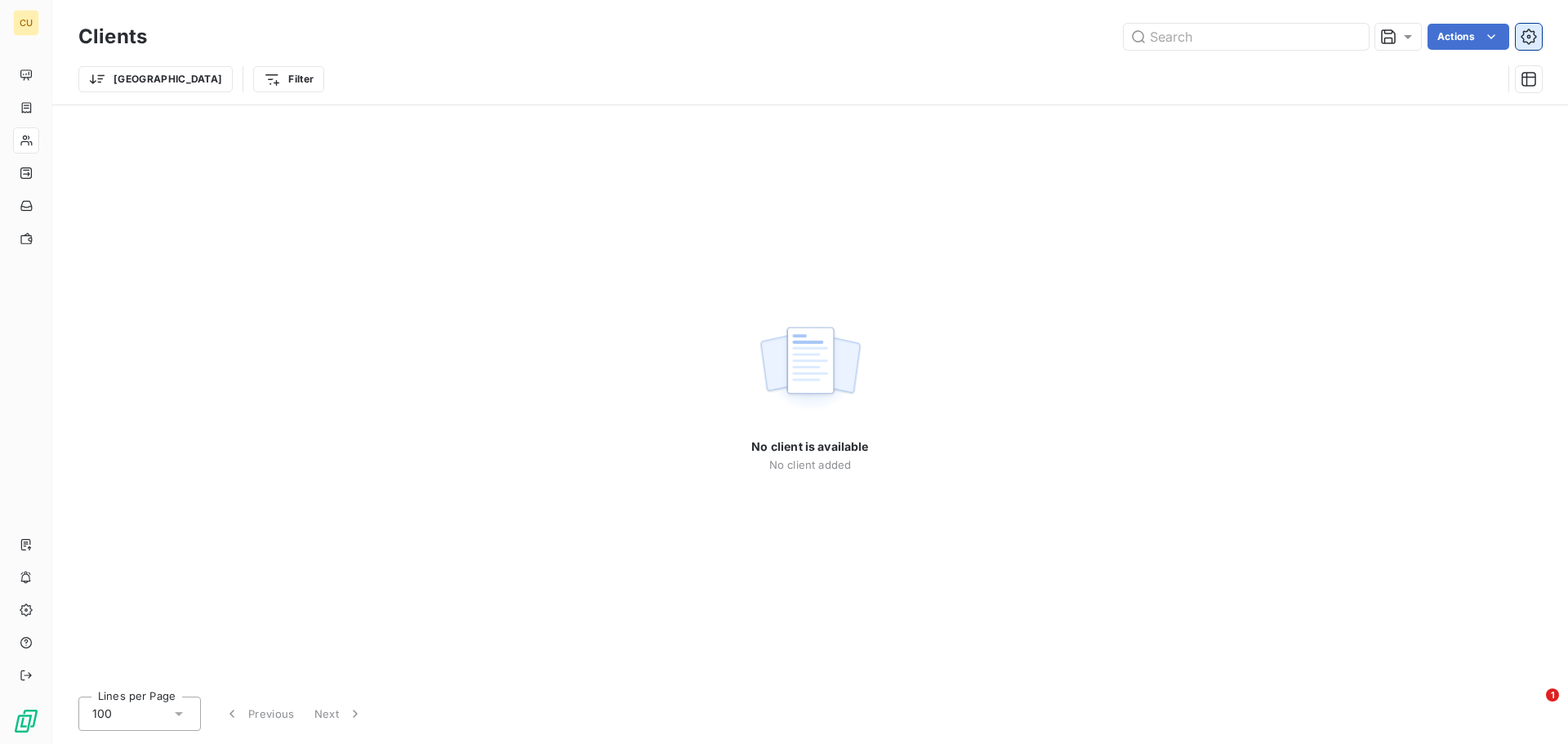
click at [1533, 38] on icon "button" at bounding box center [1529, 36] width 16 height 16
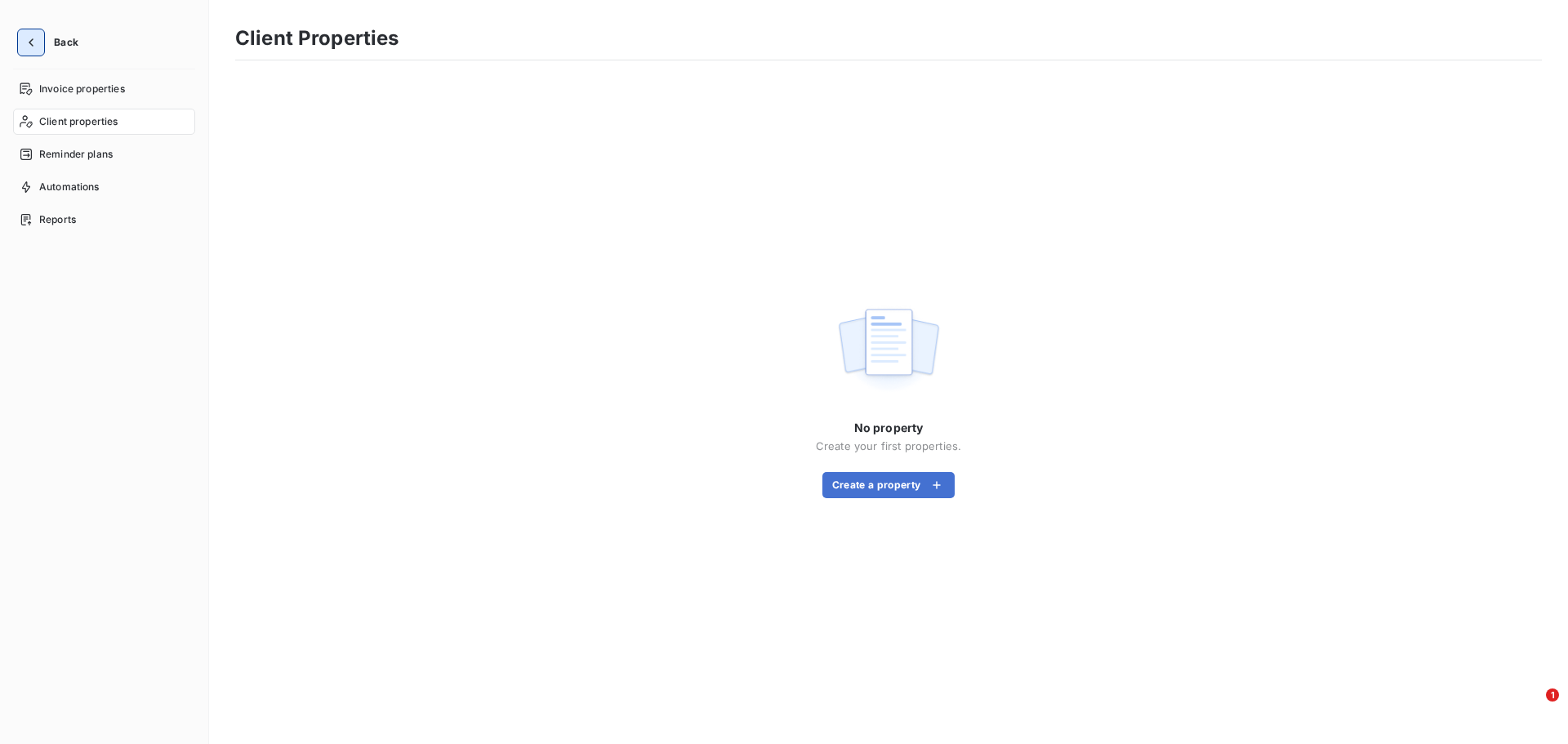
click at [25, 46] on icon "button" at bounding box center [31, 43] width 16 height 16
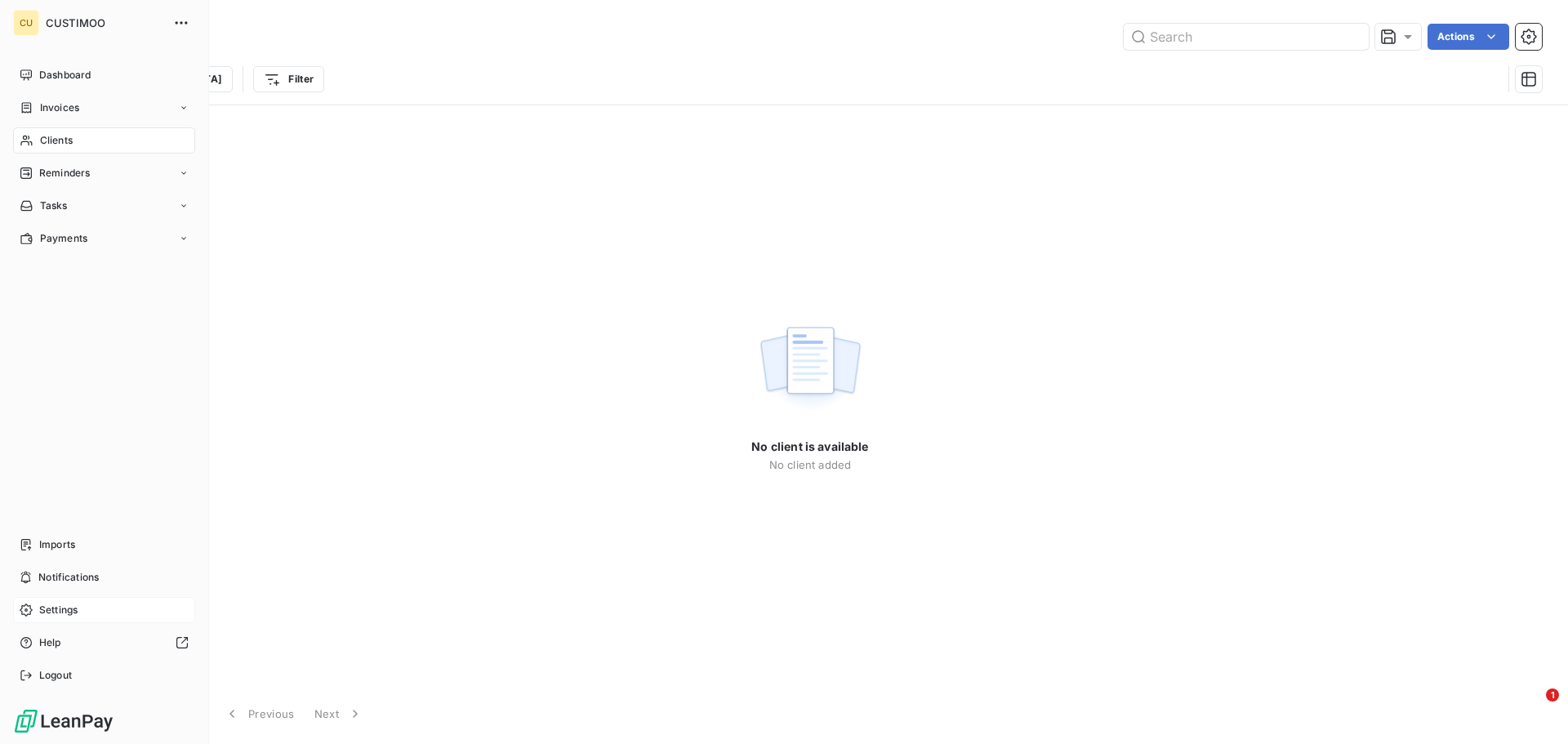
click at [57, 615] on span "Settings" at bounding box center [58, 610] width 38 height 15
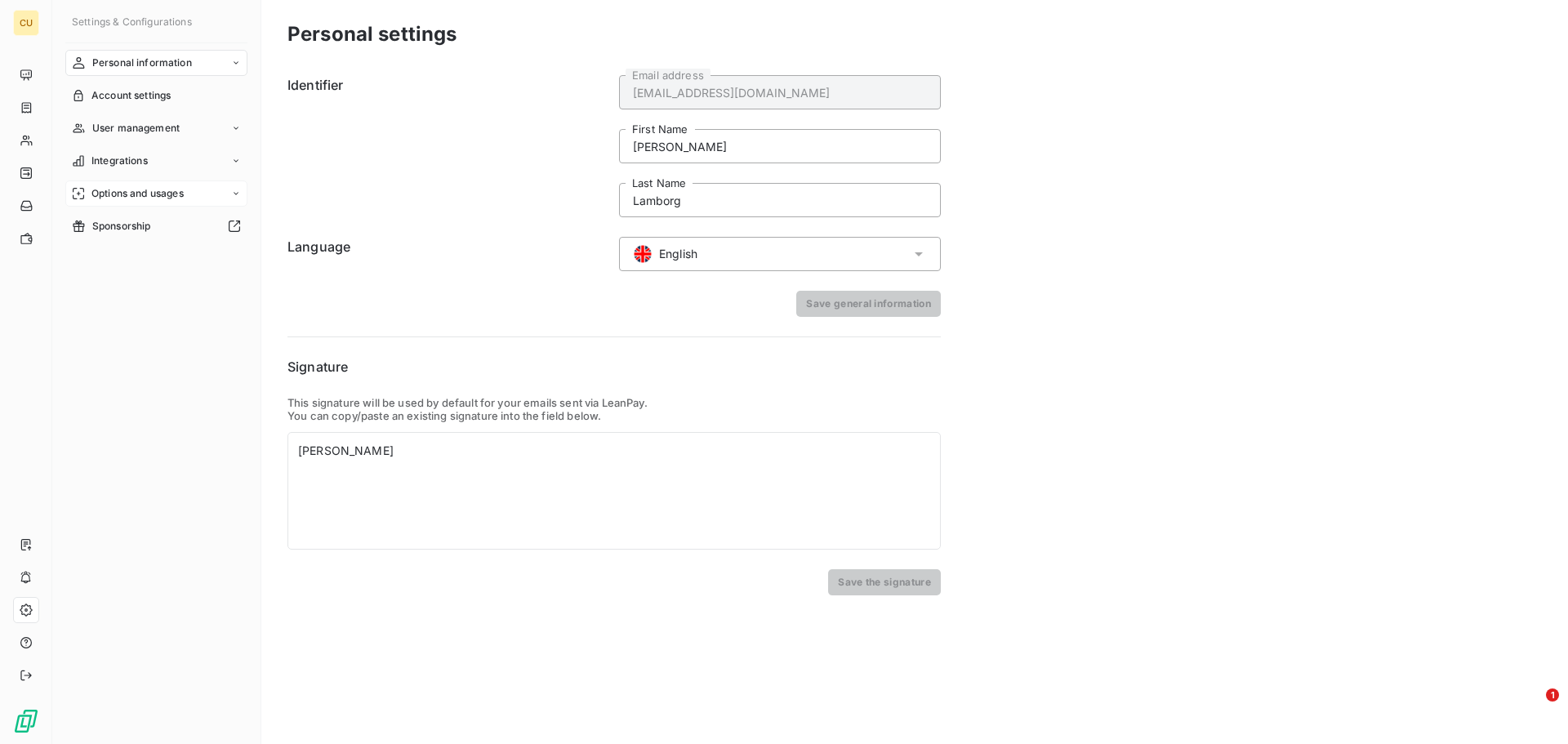
click at [139, 194] on span "Options and usages" at bounding box center [138, 194] width 92 height 15
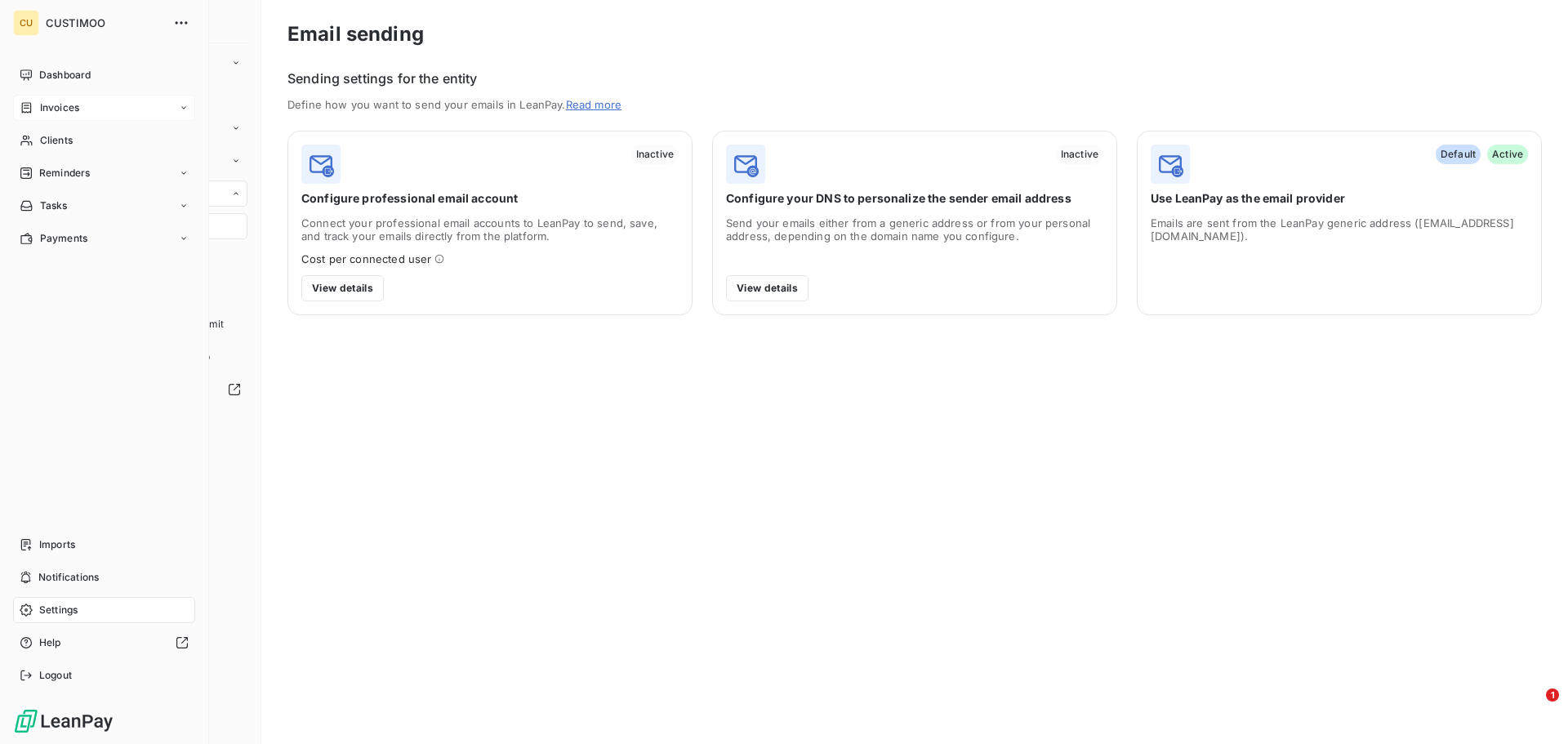
click at [61, 111] on span "Invoices" at bounding box center [59, 107] width 39 height 15
